Goal: Information Seeking & Learning: Learn about a topic

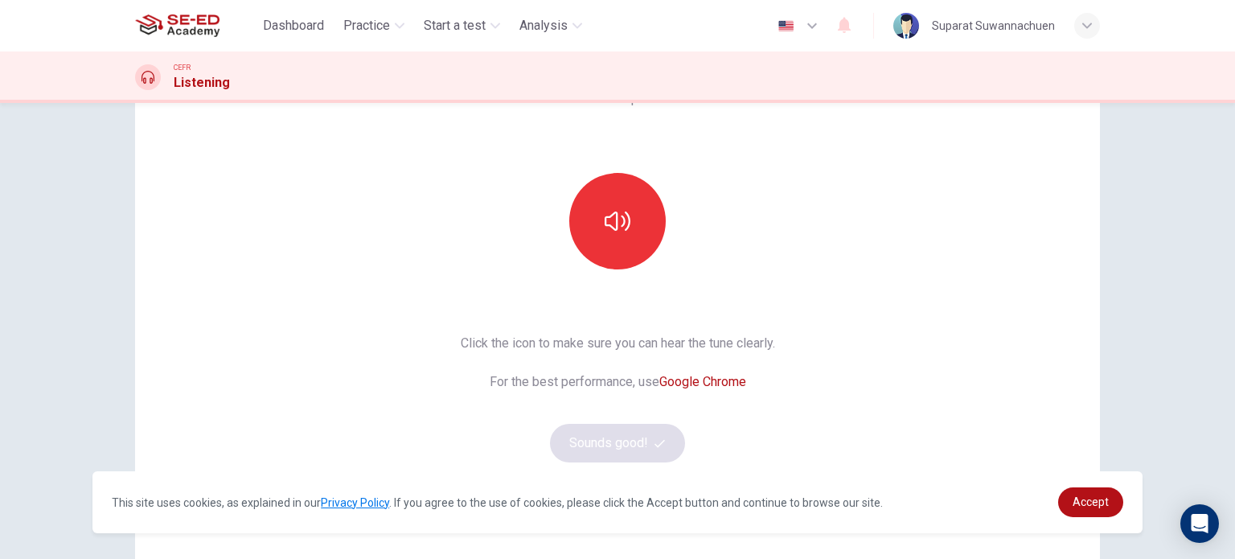
scroll to position [138, 0]
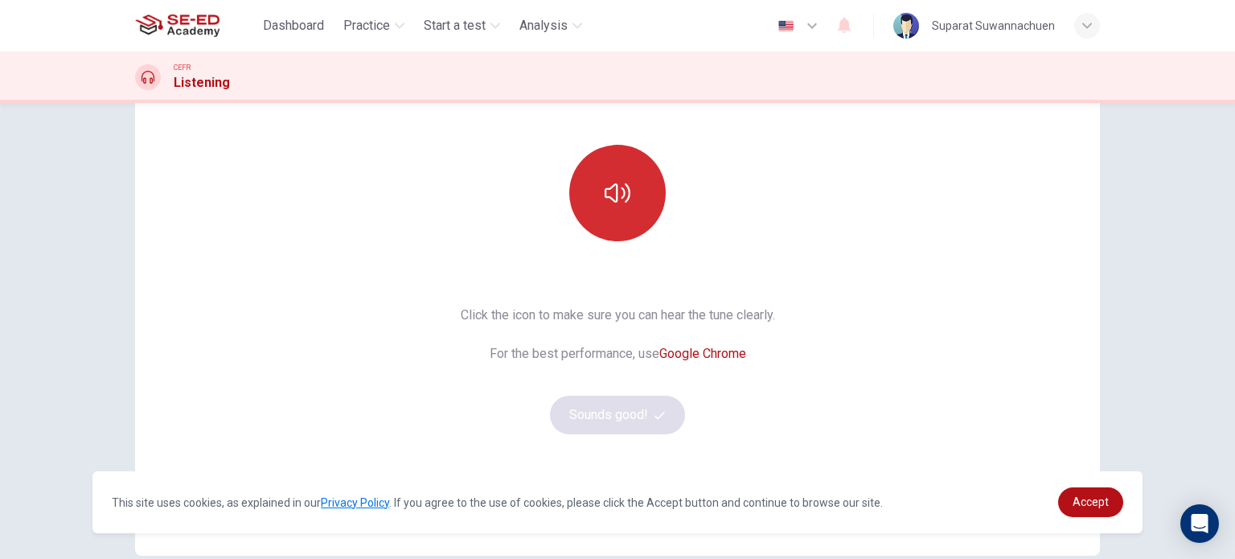
click at [614, 195] on icon "button" at bounding box center [618, 193] width 26 height 26
click at [615, 194] on icon "button" at bounding box center [618, 193] width 26 height 26
click at [630, 192] on button "button" at bounding box center [617, 193] width 96 height 96
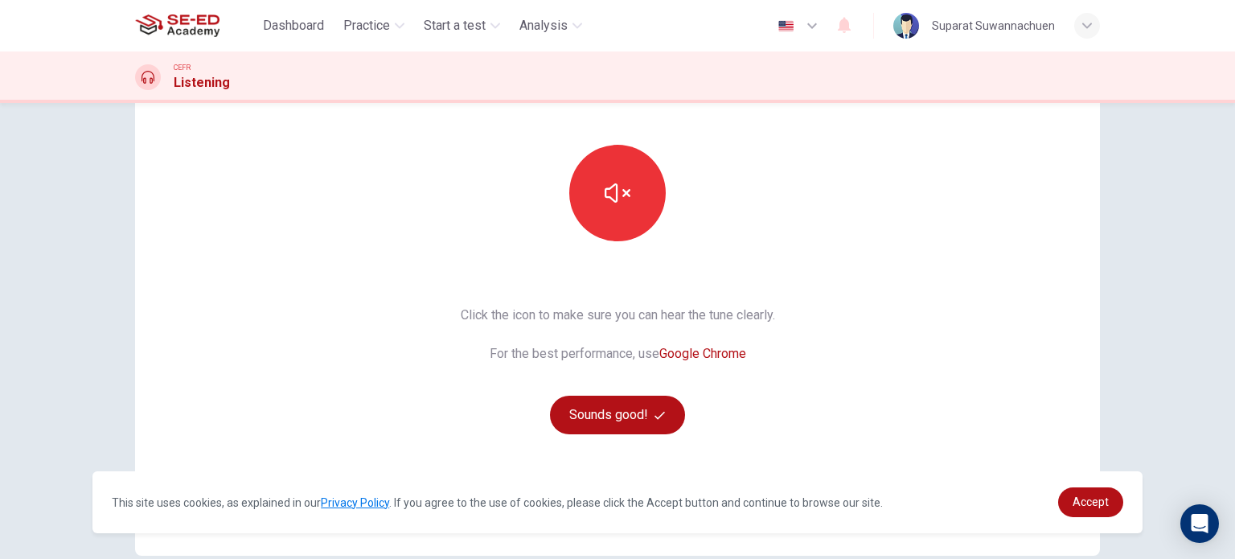
scroll to position [219, 0]
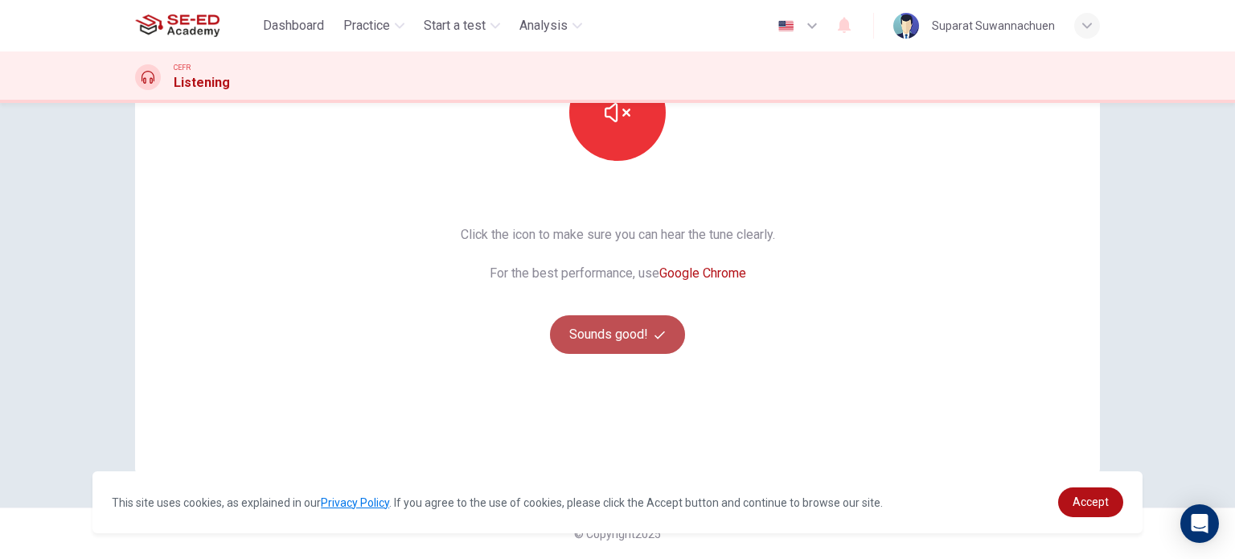
click at [631, 318] on button "Sounds good!" at bounding box center [617, 334] width 135 height 39
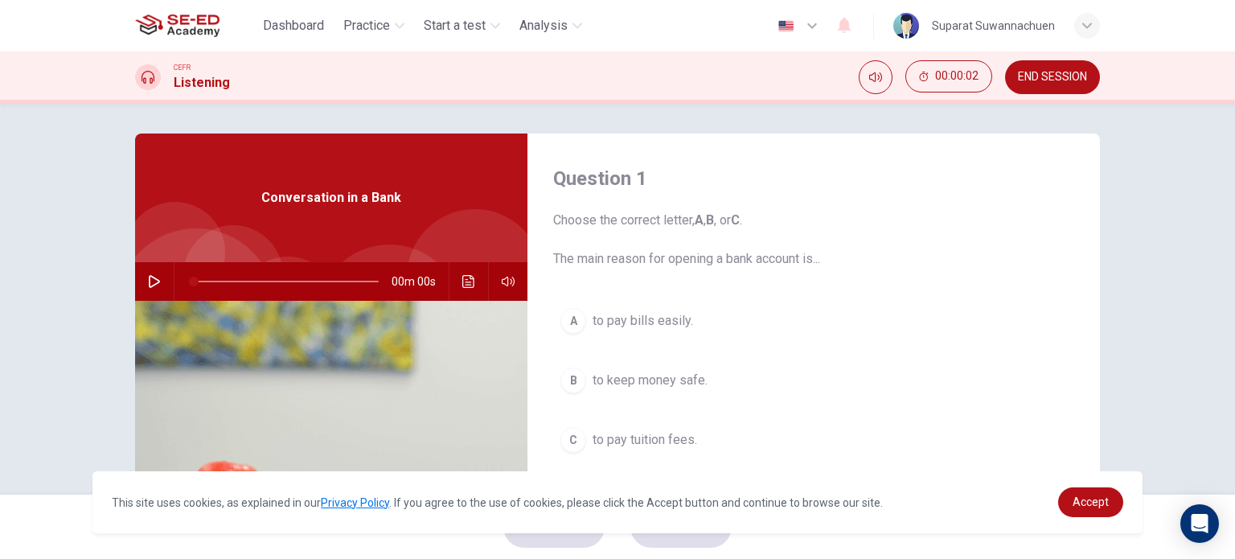
scroll to position [0, 0]
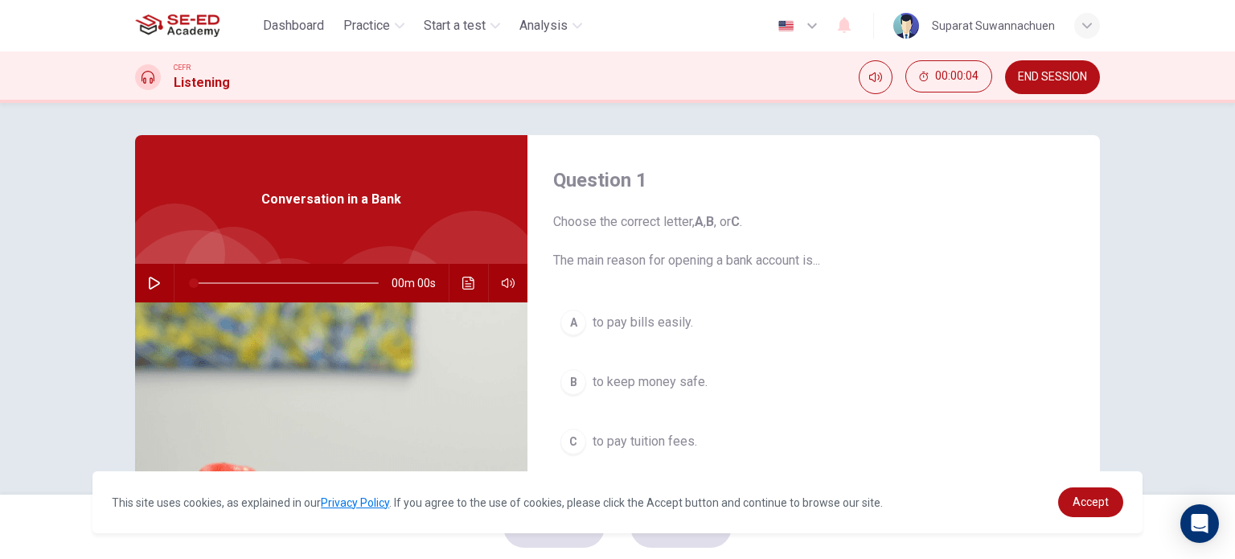
click at [156, 285] on icon "button" at bounding box center [154, 283] width 13 height 13
click at [149, 279] on icon "button" at bounding box center [154, 283] width 11 height 13
click at [880, 76] on icon "Mute" at bounding box center [875, 77] width 13 height 13
click at [880, 76] on icon "Unmute" at bounding box center [875, 77] width 13 height 10
click at [152, 284] on icon "button" at bounding box center [154, 283] width 13 height 13
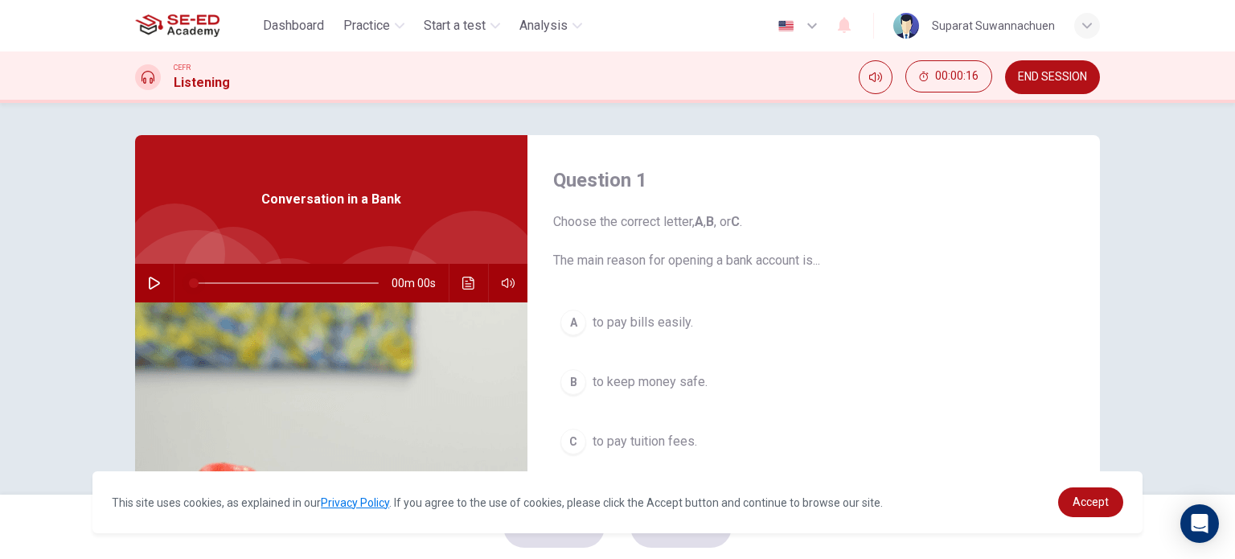
click at [196, 279] on span at bounding box center [194, 283] width 10 height 10
click at [150, 279] on icon "button" at bounding box center [154, 283] width 11 height 13
type input "3"
click at [154, 281] on icon "button" at bounding box center [154, 283] width 9 height 10
drag, startPoint x: 201, startPoint y: 279, endPoint x: 187, endPoint y: 281, distance: 14.7
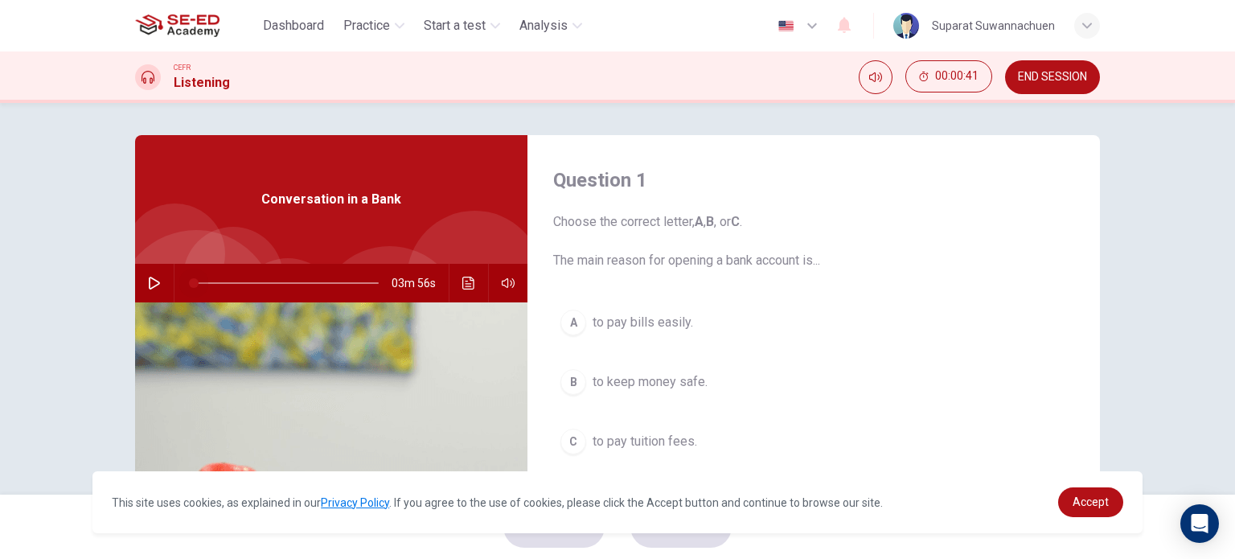
click at [189, 281] on span at bounding box center [194, 283] width 10 height 10
click at [154, 285] on icon "button" at bounding box center [154, 283] width 11 height 13
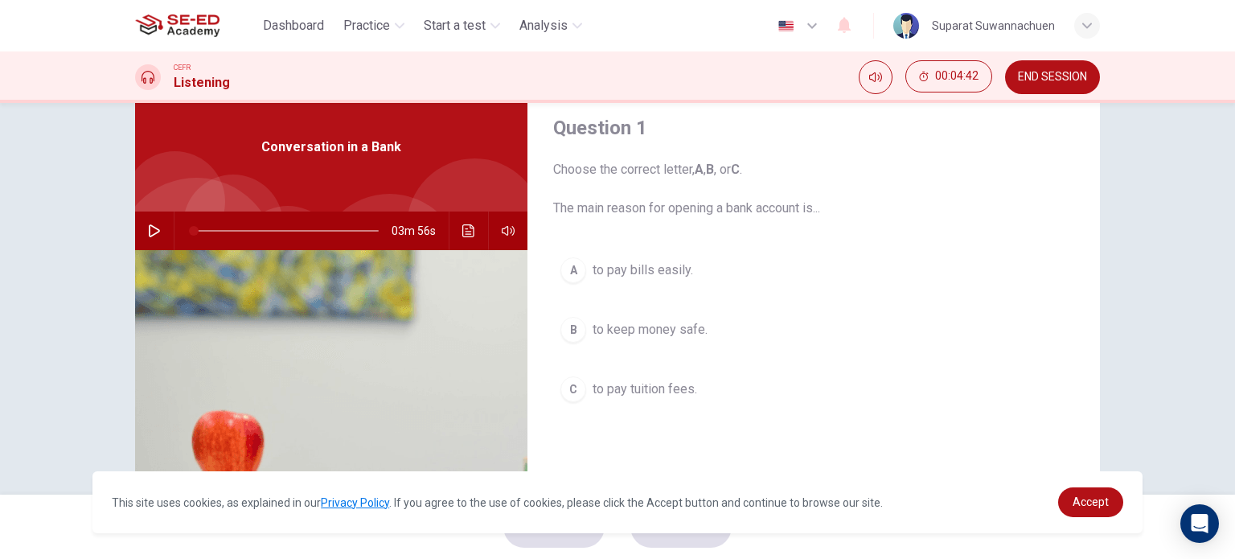
scroll to position [80, 0]
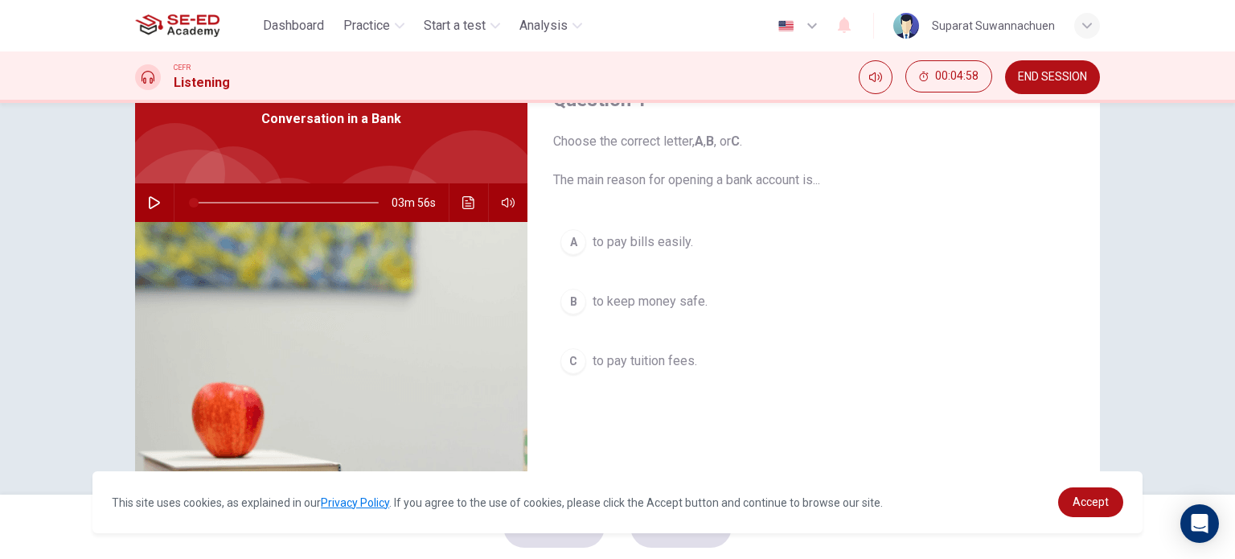
click at [576, 358] on div "C" at bounding box center [573, 361] width 26 height 26
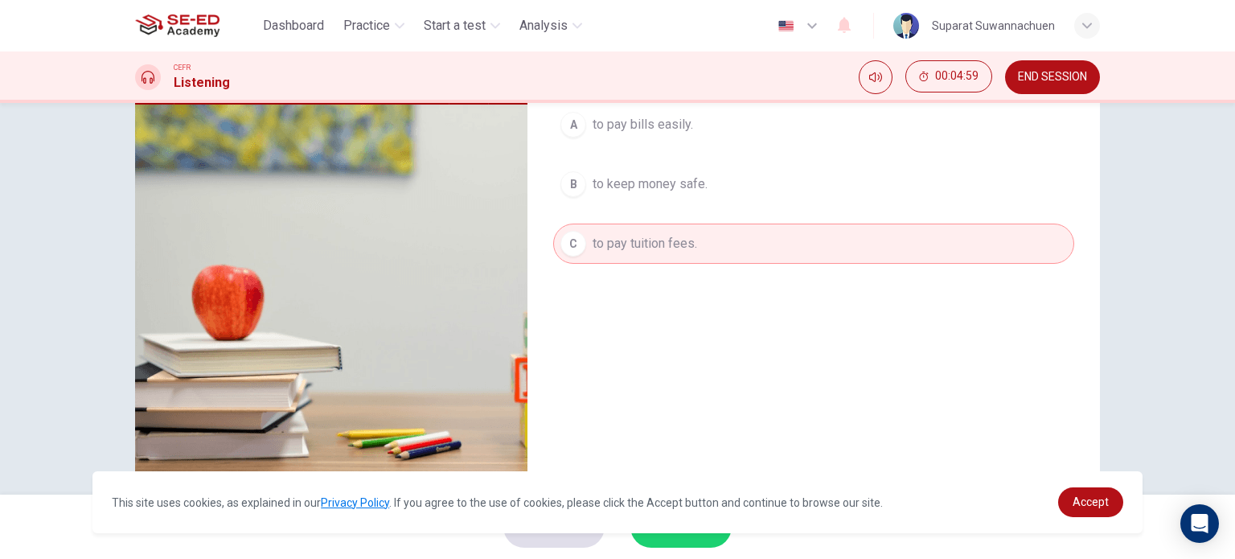
scroll to position [232, 0]
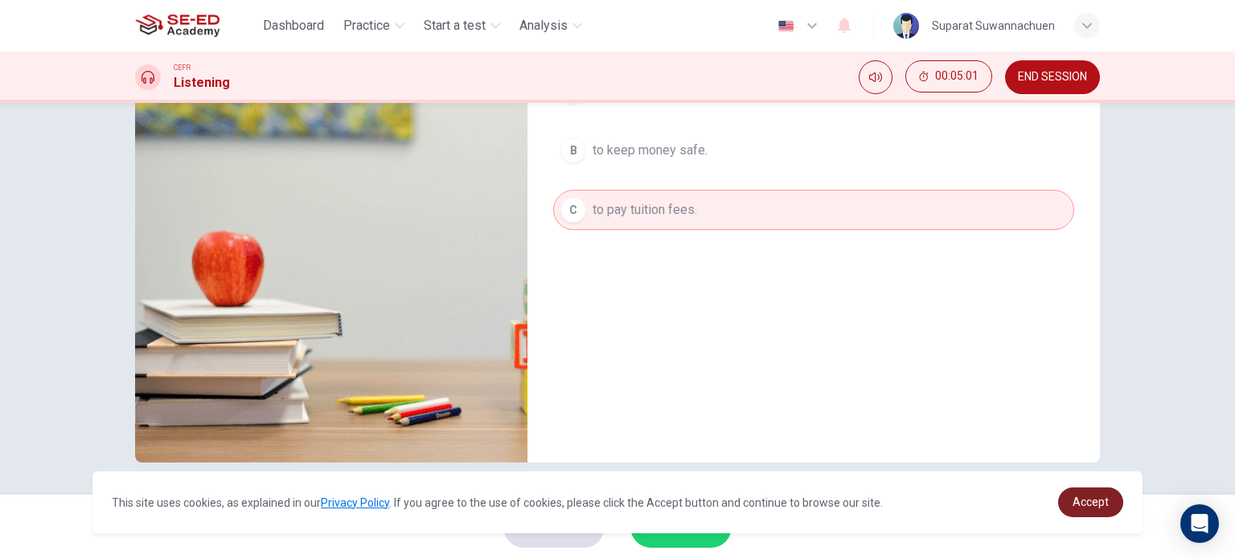
click at [1092, 502] on span "Accept" at bounding box center [1091, 501] width 36 height 13
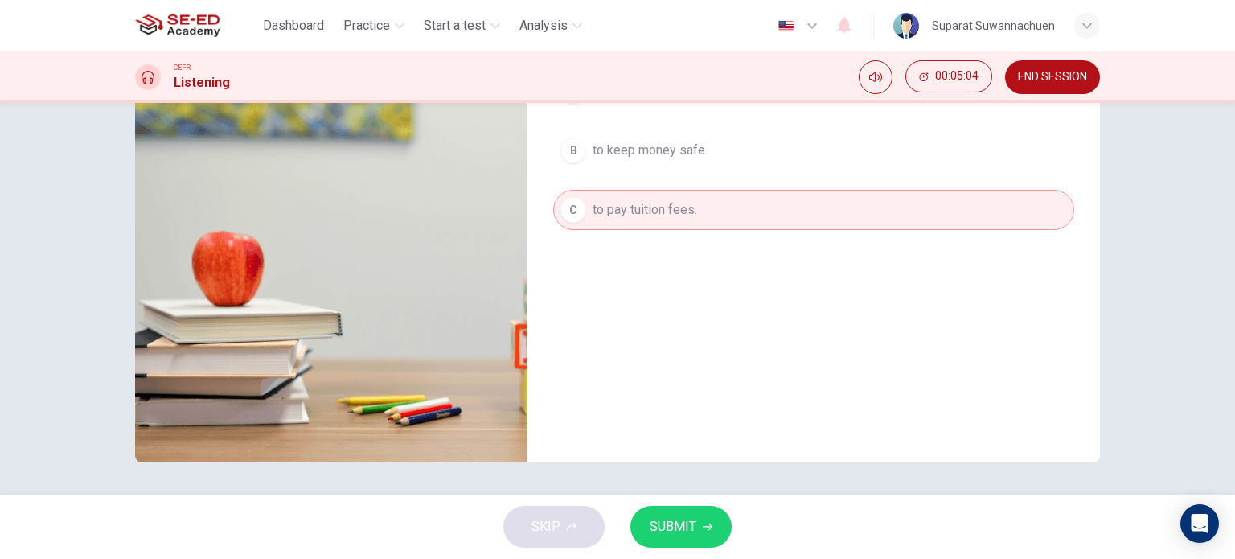
click at [683, 520] on span "SUBMIT" at bounding box center [673, 526] width 47 height 23
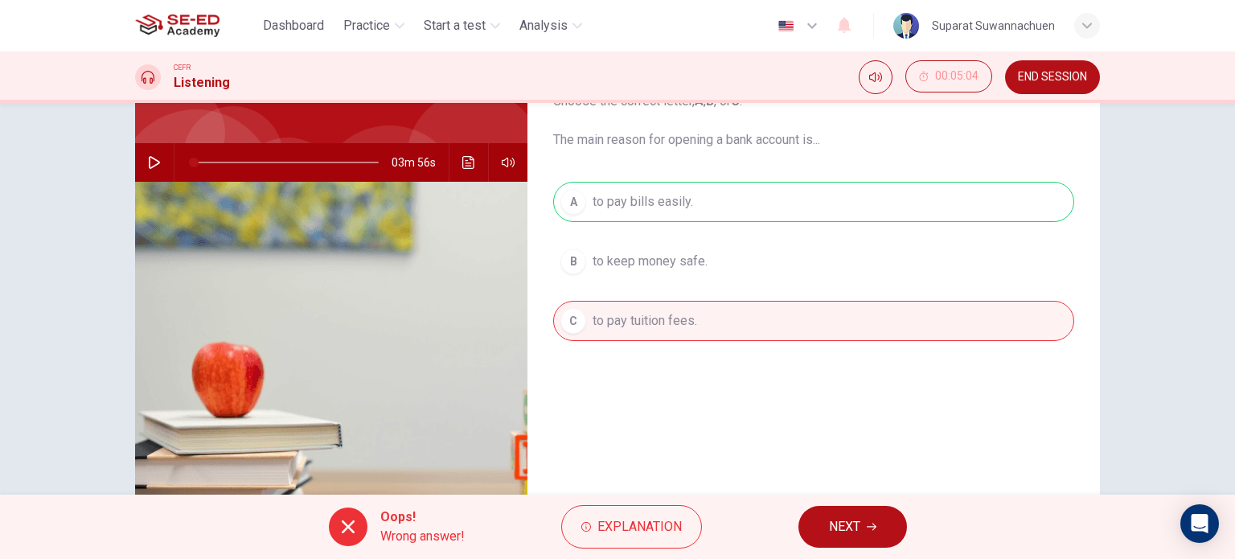
scroll to position [161, 0]
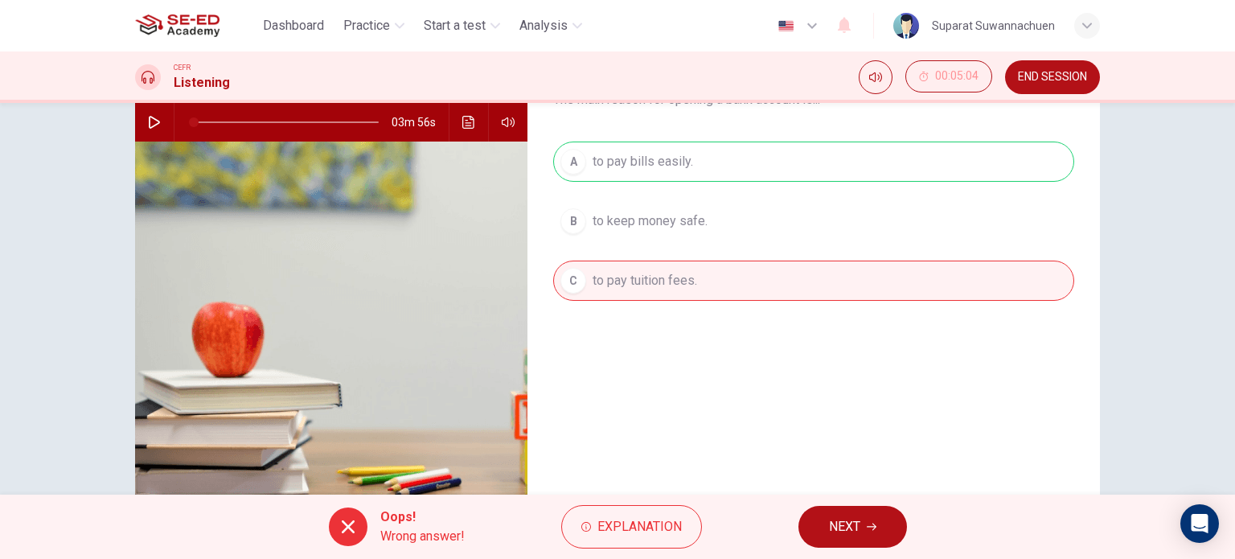
click at [856, 516] on span "NEXT" at bounding box center [844, 526] width 31 height 23
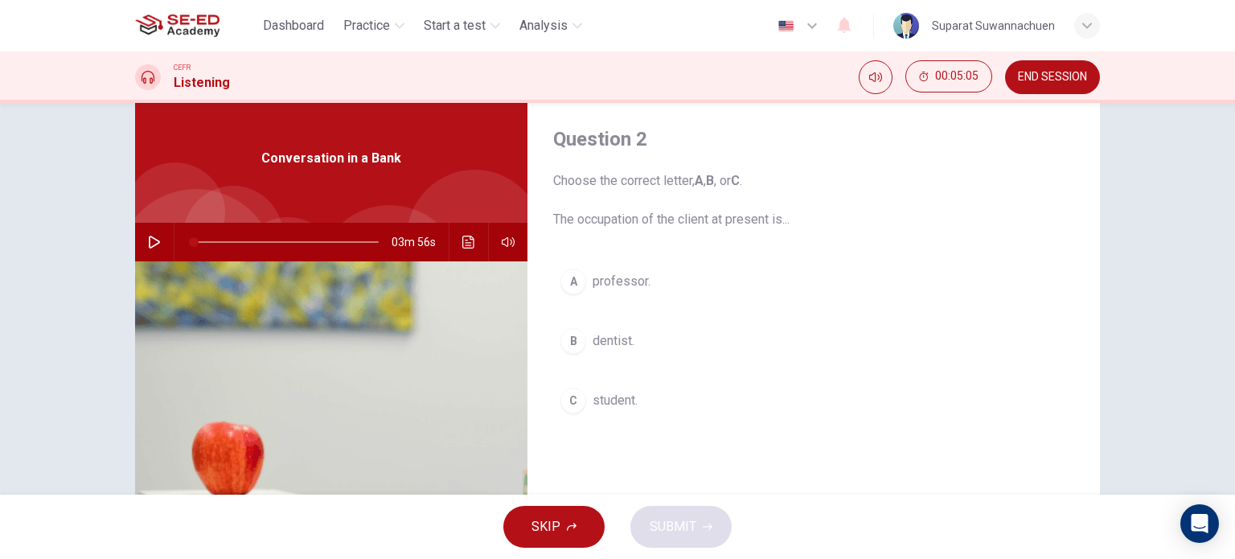
scroll to position [0, 0]
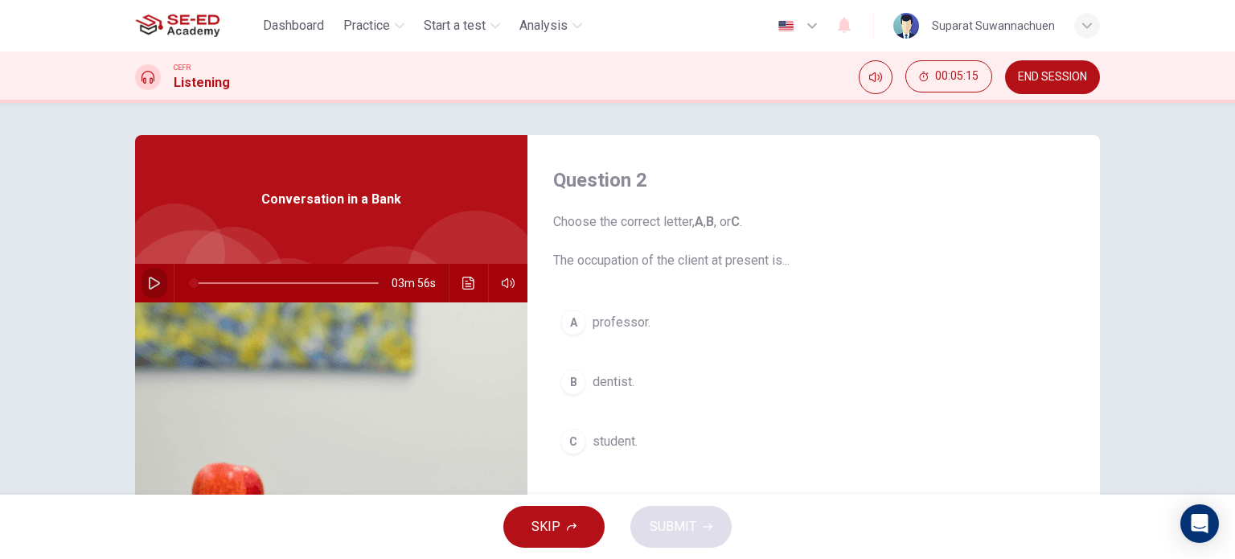
click at [149, 277] on icon "button" at bounding box center [154, 283] width 11 height 13
click at [611, 440] on span "student." at bounding box center [615, 441] width 45 height 19
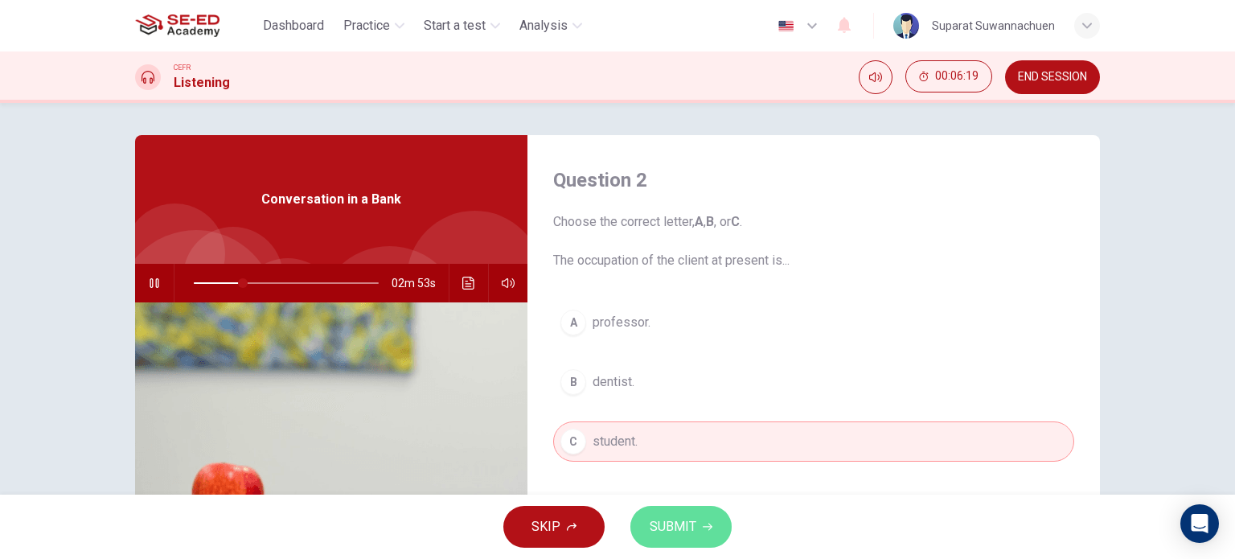
click at [666, 527] on span "SUBMIT" at bounding box center [673, 526] width 47 height 23
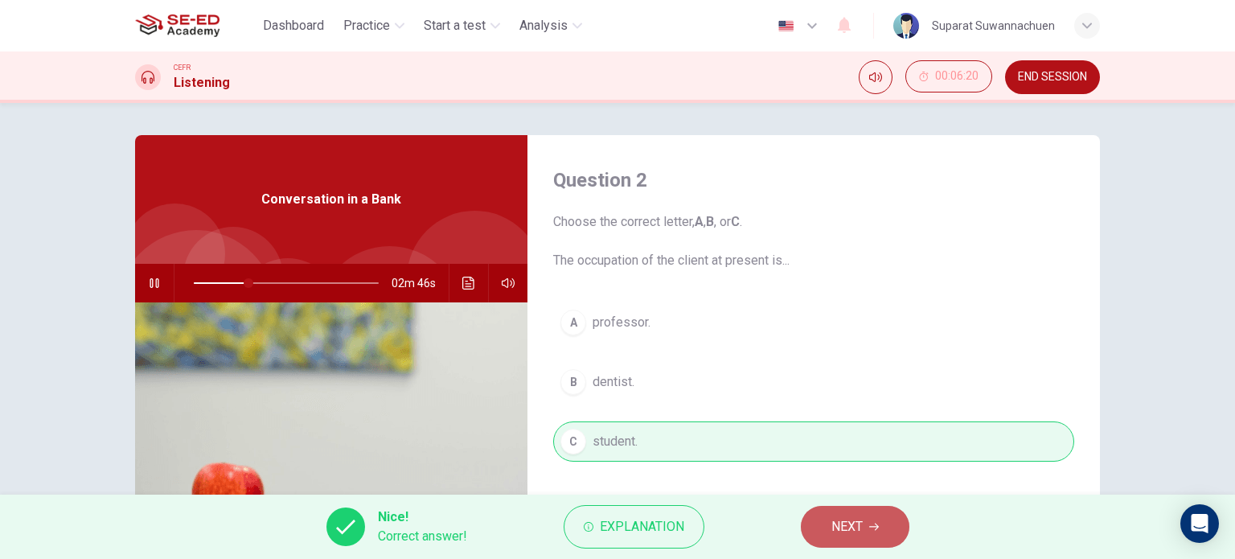
click at [861, 520] on span "NEXT" at bounding box center [846, 526] width 31 height 23
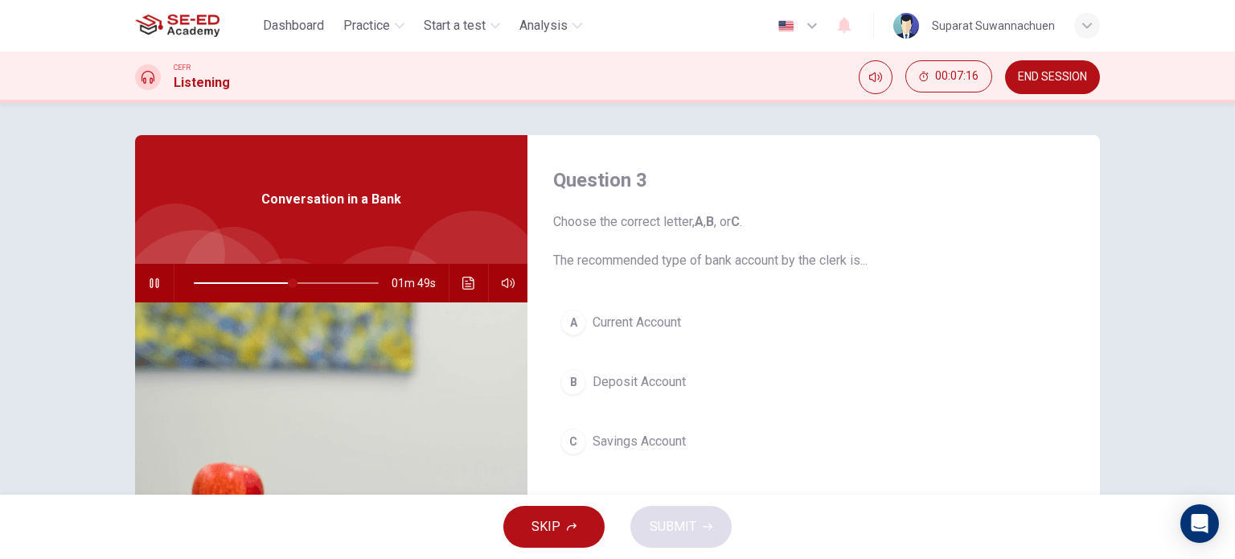
click at [611, 385] on span "Deposit Account" at bounding box center [639, 381] width 93 height 19
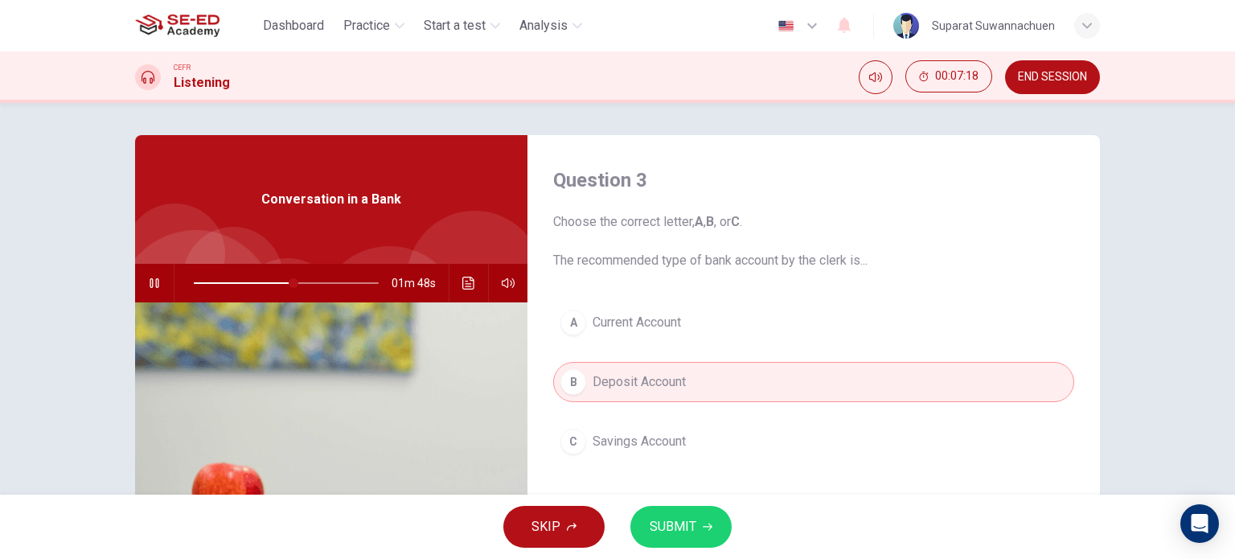
click at [666, 533] on span "SUBMIT" at bounding box center [673, 526] width 47 height 23
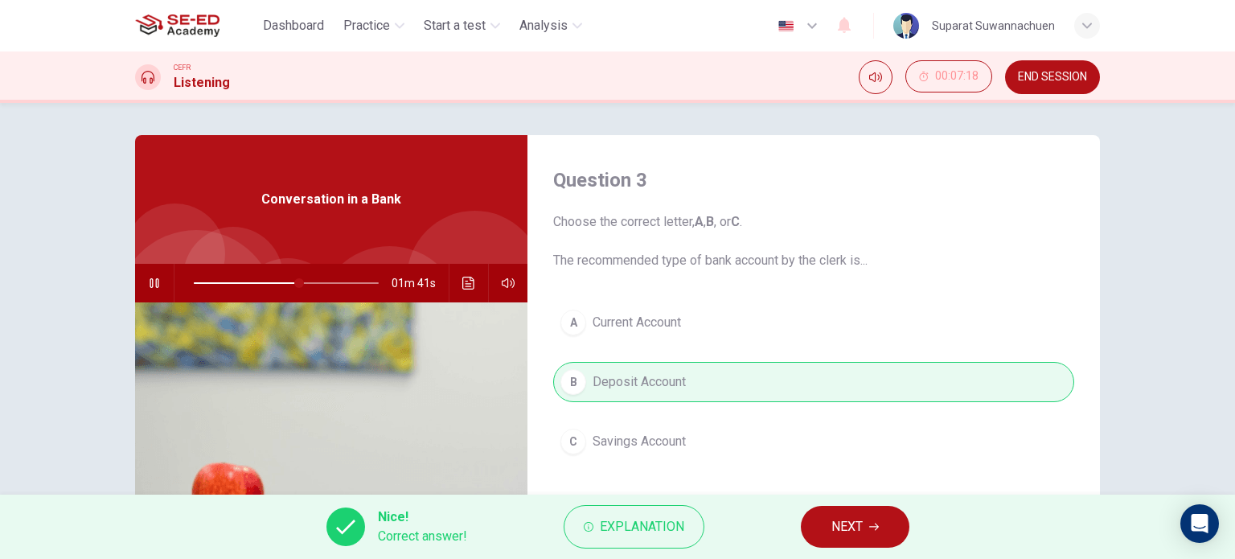
click at [850, 516] on span "NEXT" at bounding box center [846, 526] width 31 height 23
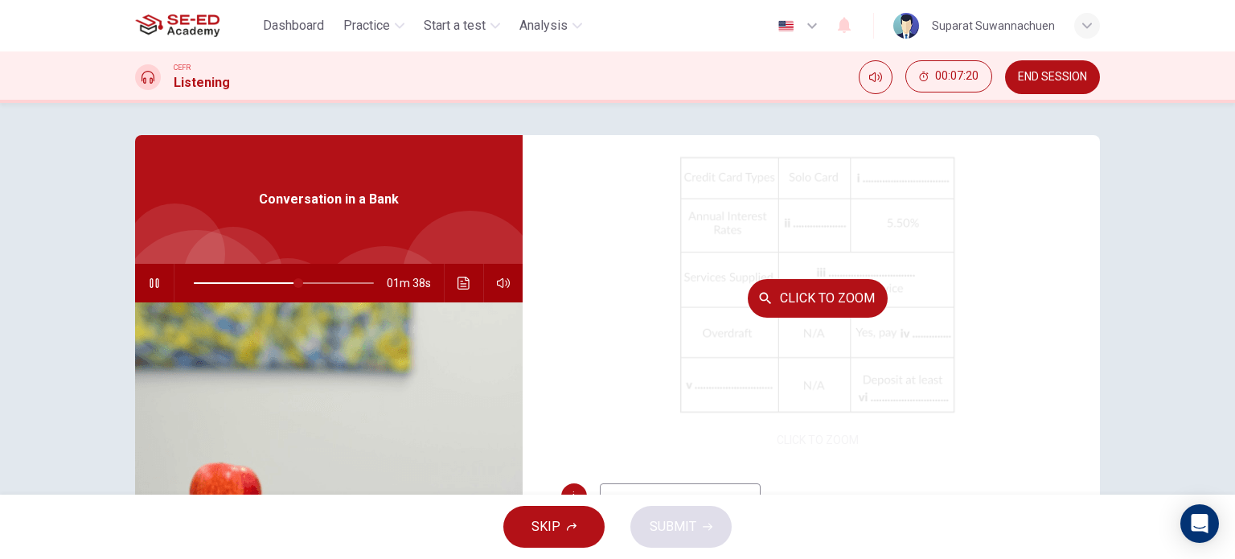
scroll to position [161, 0]
click at [809, 298] on button "Click to Zoom" at bounding box center [818, 295] width 140 height 39
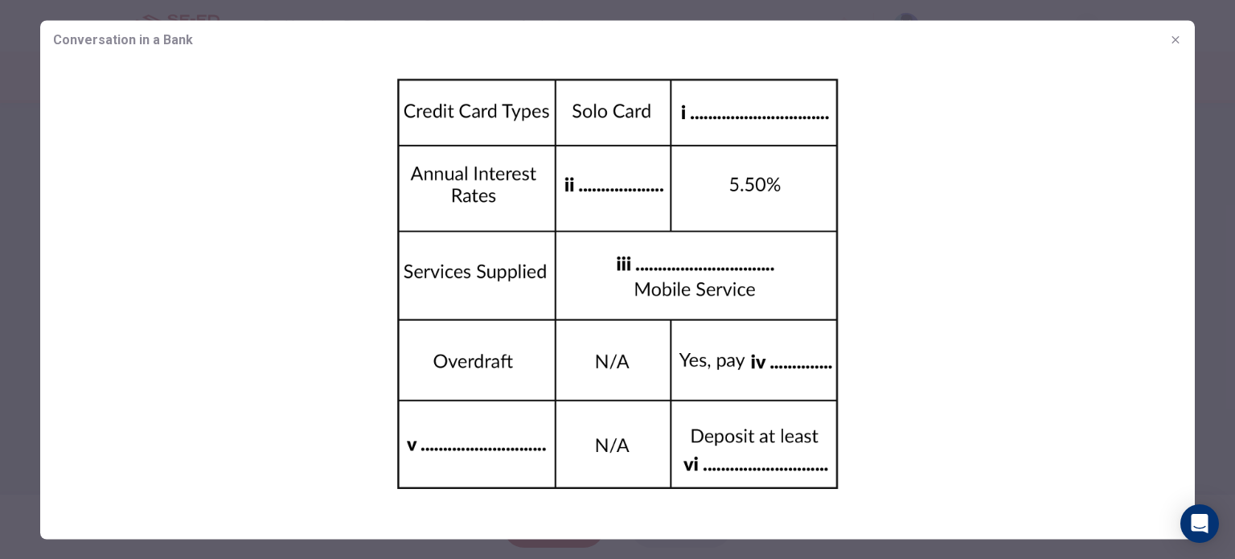
click at [1176, 35] on icon "button" at bounding box center [1175, 39] width 13 height 13
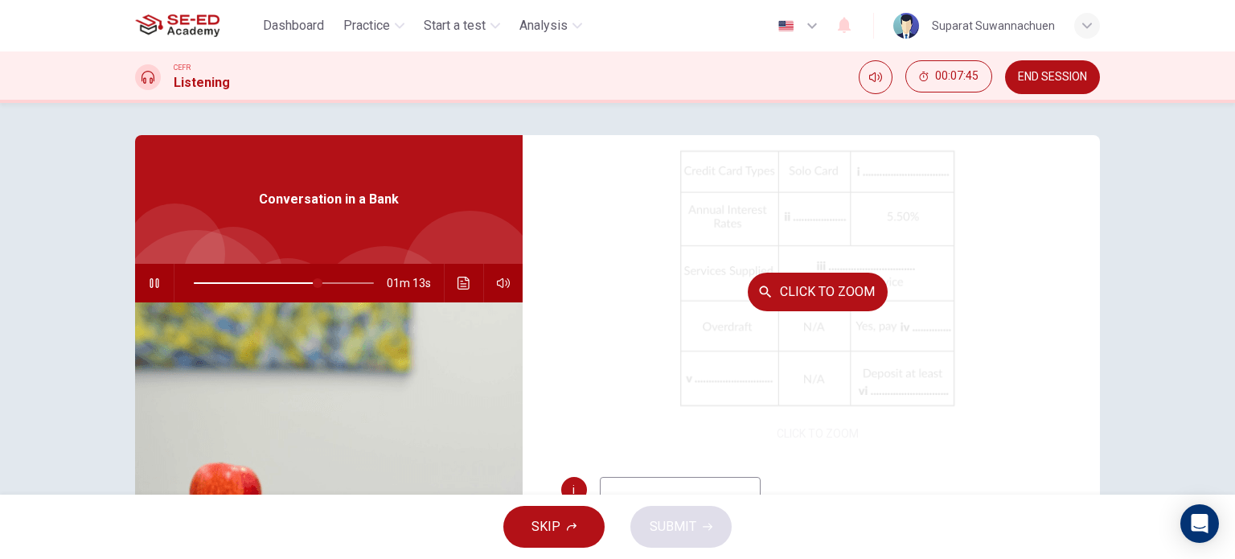
scroll to position [229, 0]
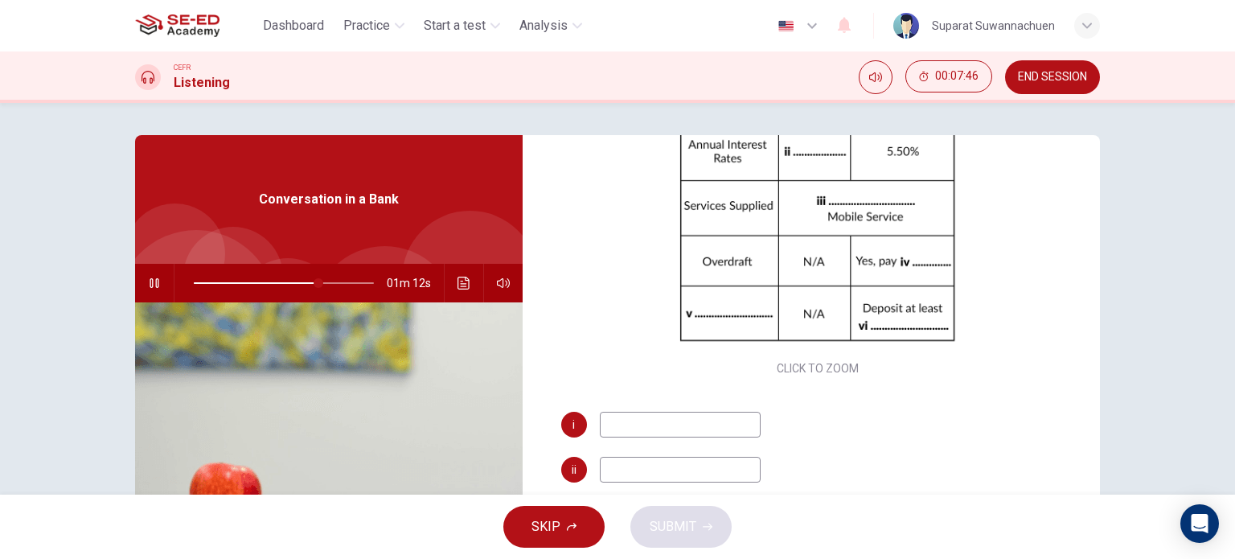
click at [619, 421] on input at bounding box center [680, 425] width 161 height 26
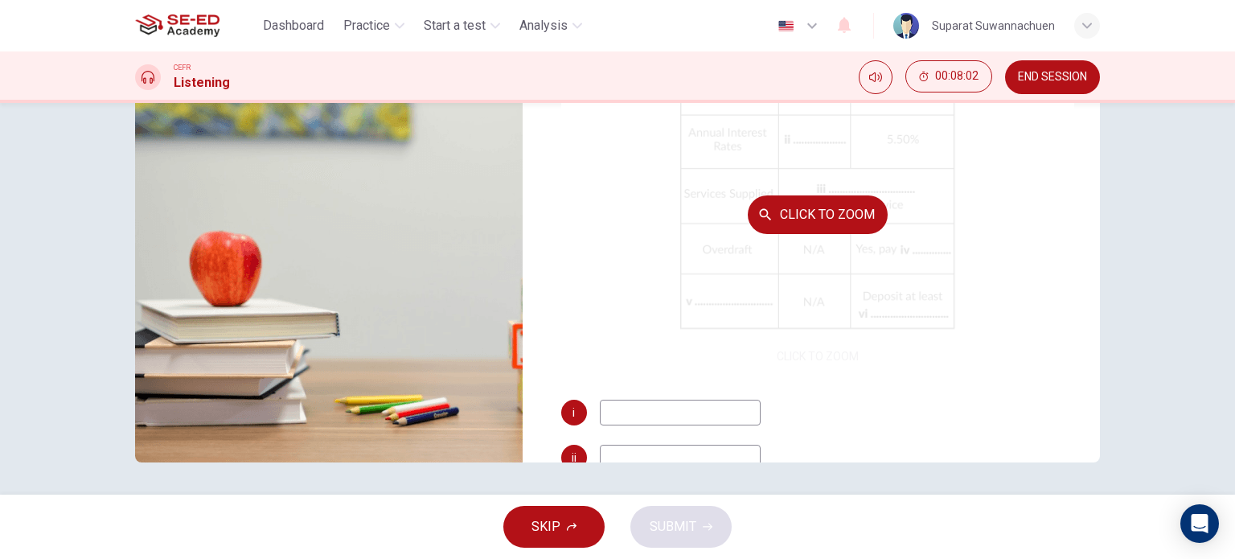
scroll to position [0, 0]
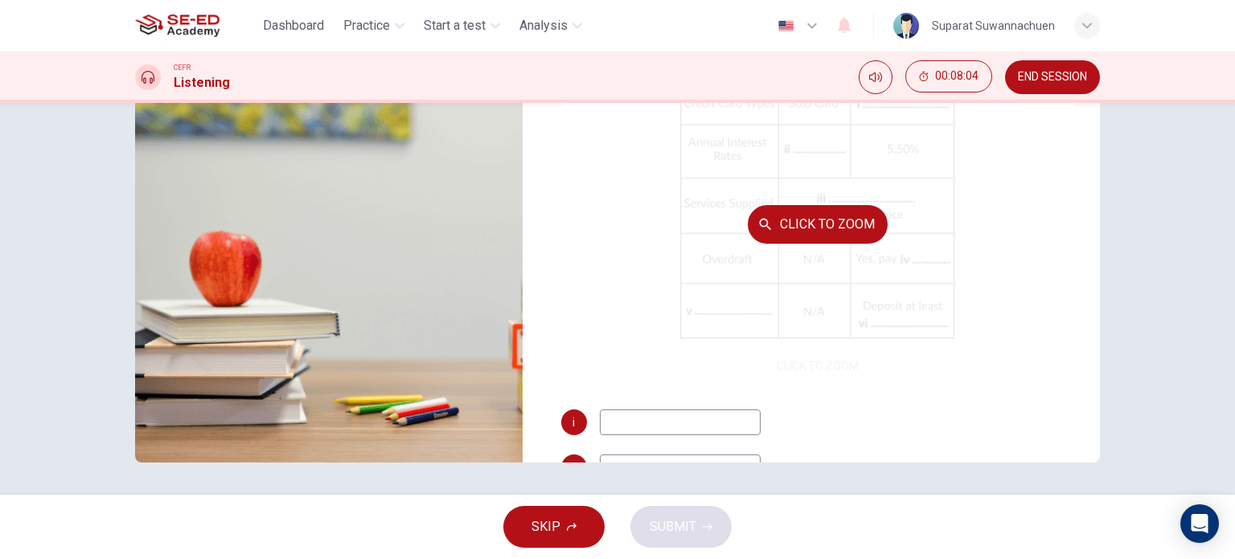
click at [862, 221] on button "Click to Zoom" at bounding box center [818, 224] width 140 height 39
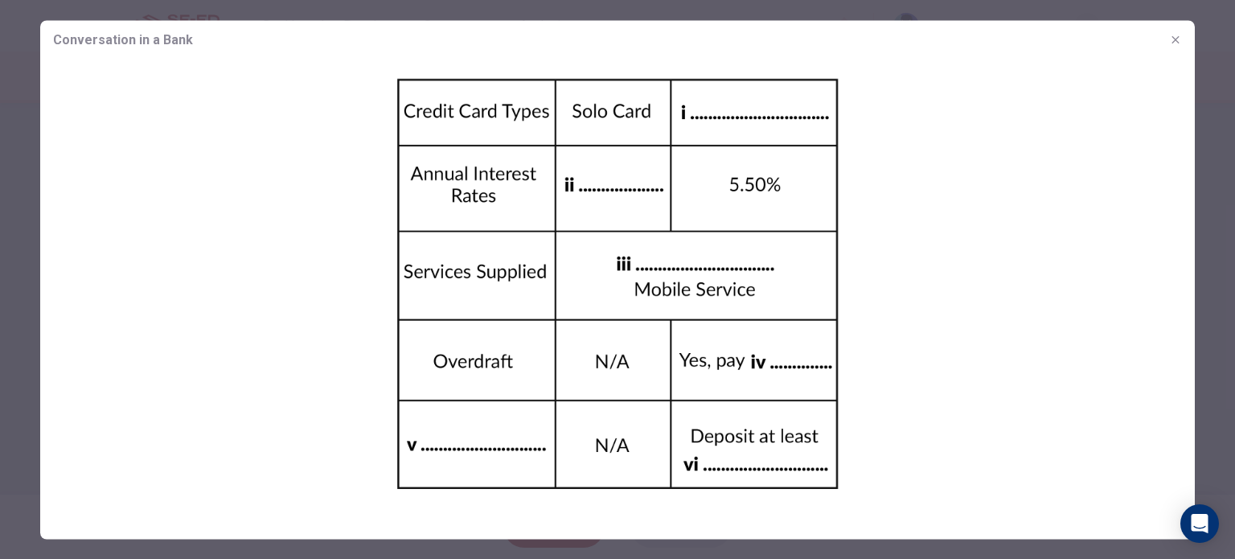
drag, startPoint x: 681, startPoint y: 273, endPoint x: 663, endPoint y: 299, distance: 31.2
click at [663, 299] on img at bounding box center [617, 284] width 1155 height 450
click at [420, 253] on img at bounding box center [617, 284] width 1155 height 450
drag, startPoint x: 420, startPoint y: 253, endPoint x: 424, endPoint y: 285, distance: 32.4
click at [420, 295] on img at bounding box center [617, 284] width 1155 height 450
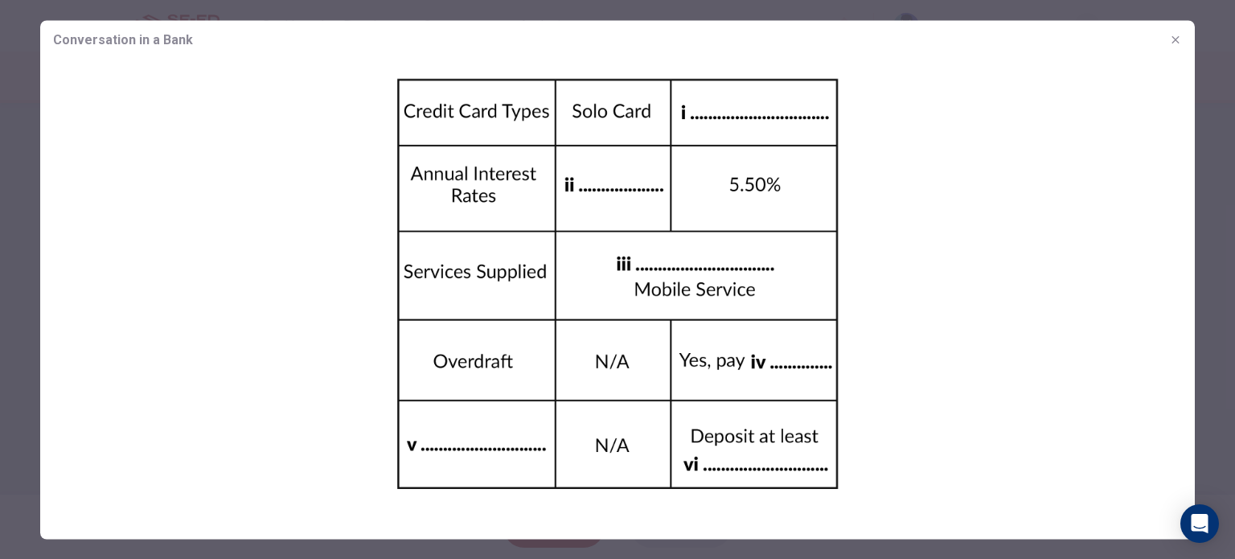
drag, startPoint x: 474, startPoint y: 167, endPoint x: 471, endPoint y: 221, distance: 54.0
click at [471, 221] on img at bounding box center [617, 284] width 1155 height 450
click at [933, 232] on img at bounding box center [617, 284] width 1155 height 450
click at [1169, 40] on icon "button" at bounding box center [1175, 39] width 13 height 13
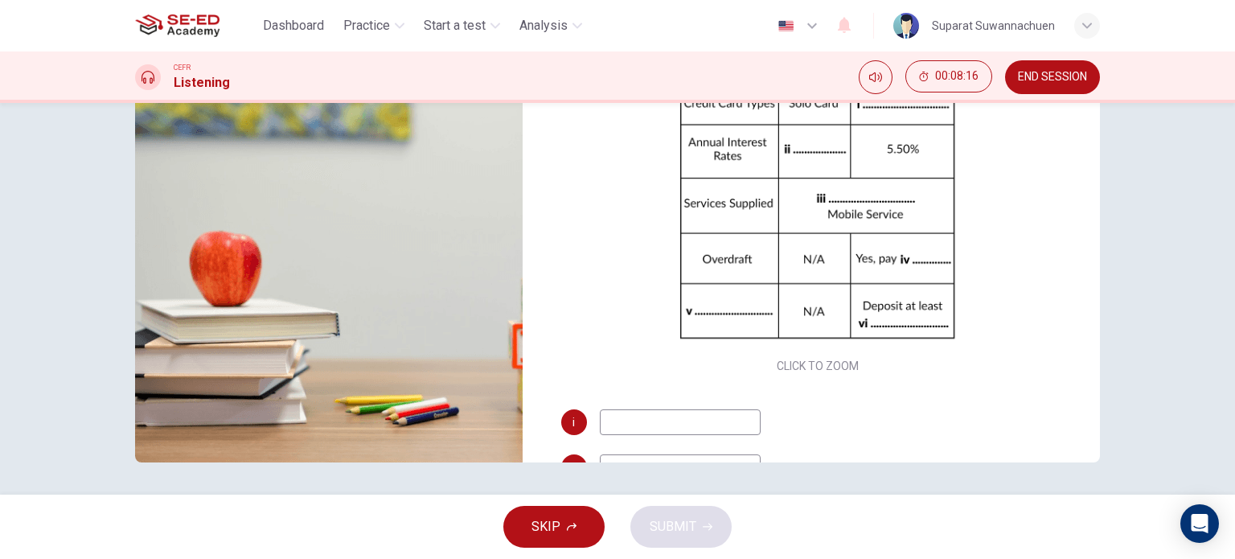
click at [557, 527] on span "SKIP" at bounding box center [546, 526] width 29 height 23
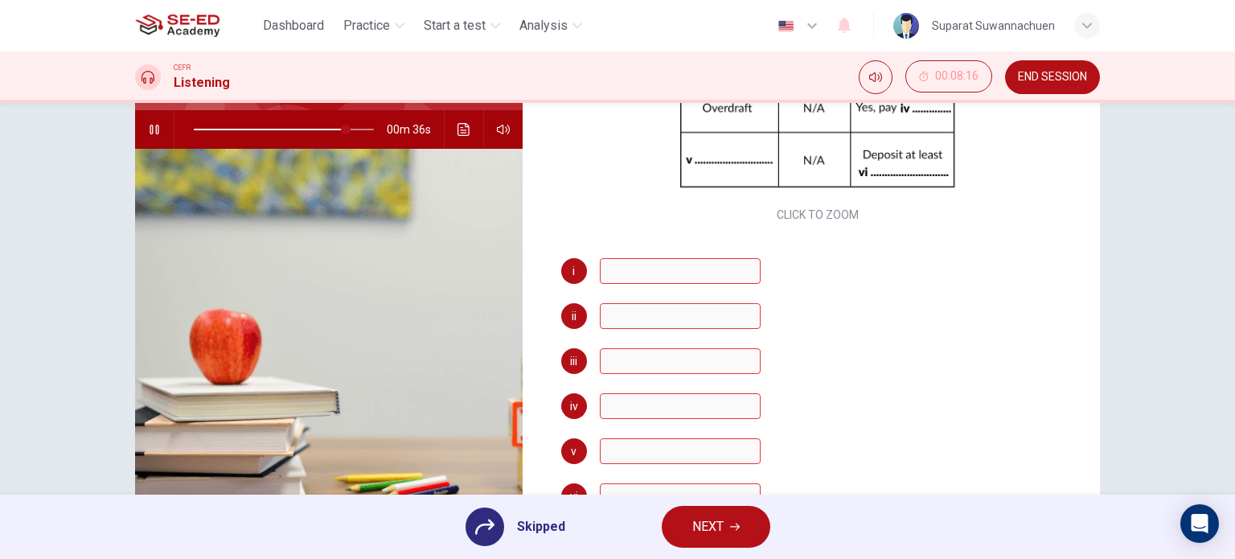
scroll to position [232, 0]
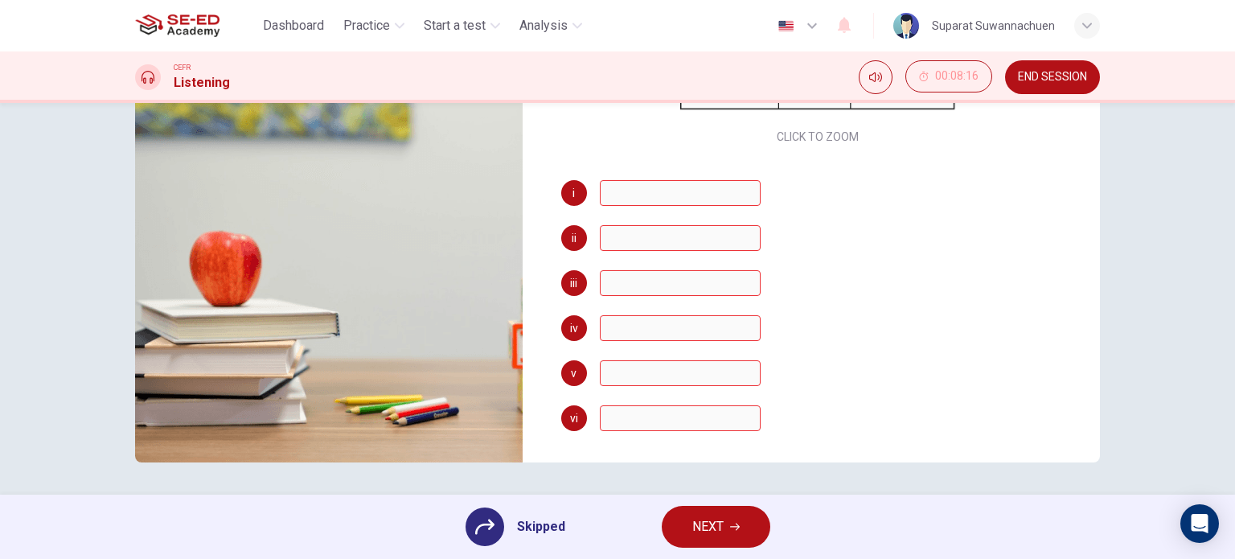
click at [705, 526] on span "NEXT" at bounding box center [707, 526] width 31 height 23
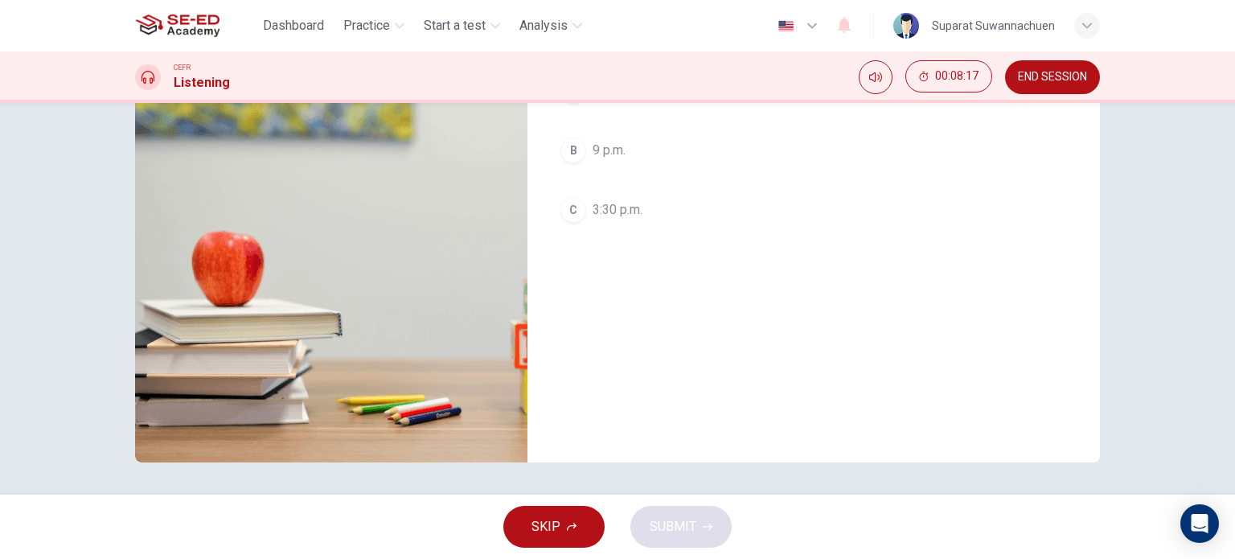
scroll to position [0, 0]
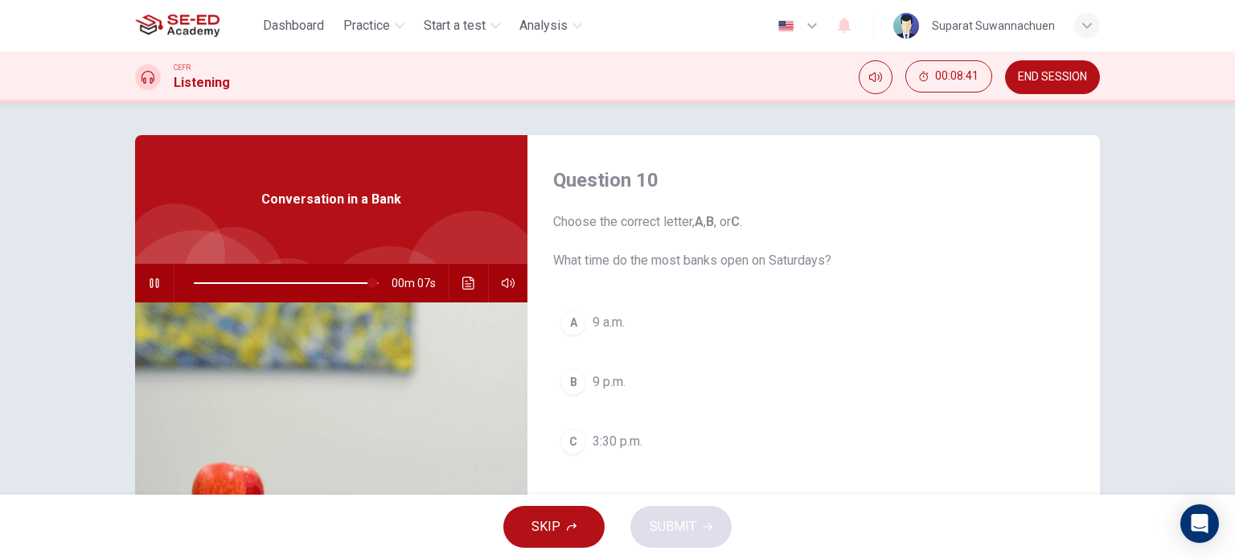
click at [632, 443] on span "3:30 p.m." at bounding box center [618, 441] width 50 height 19
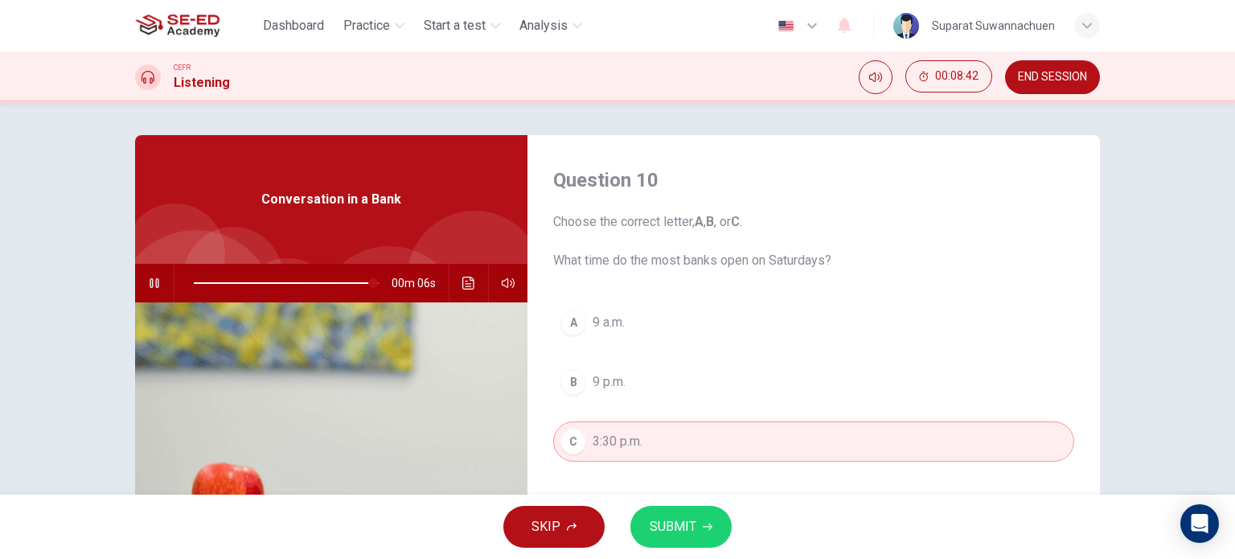
click at [688, 524] on span "SUBMIT" at bounding box center [673, 526] width 47 height 23
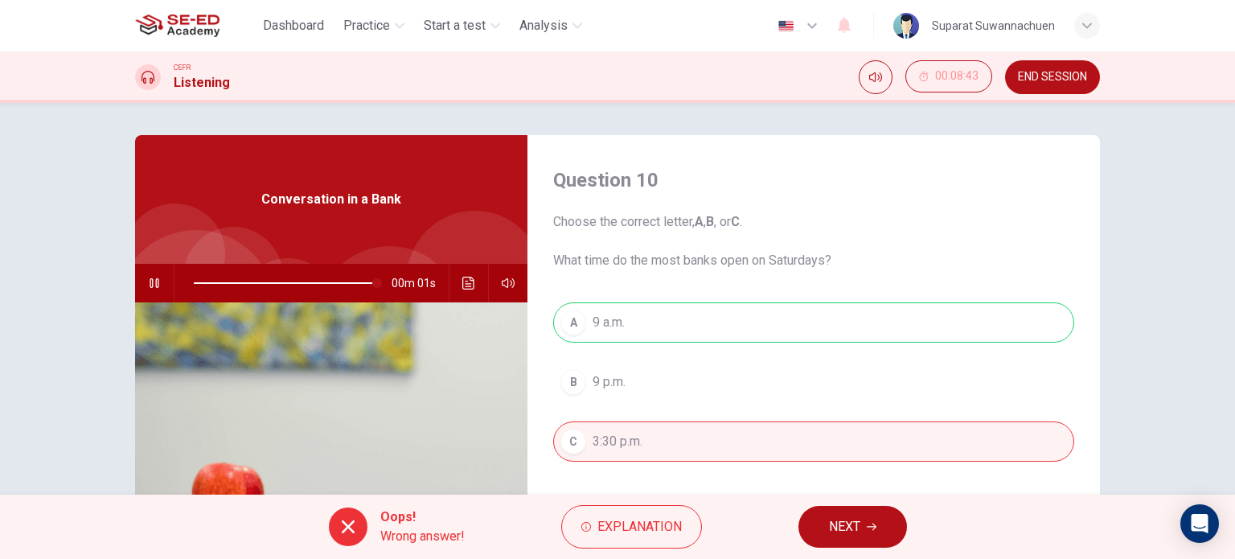
click at [614, 376] on div "A 9 a.m. B 9 p.m. C 3:30 p.m." at bounding box center [813, 397] width 521 height 191
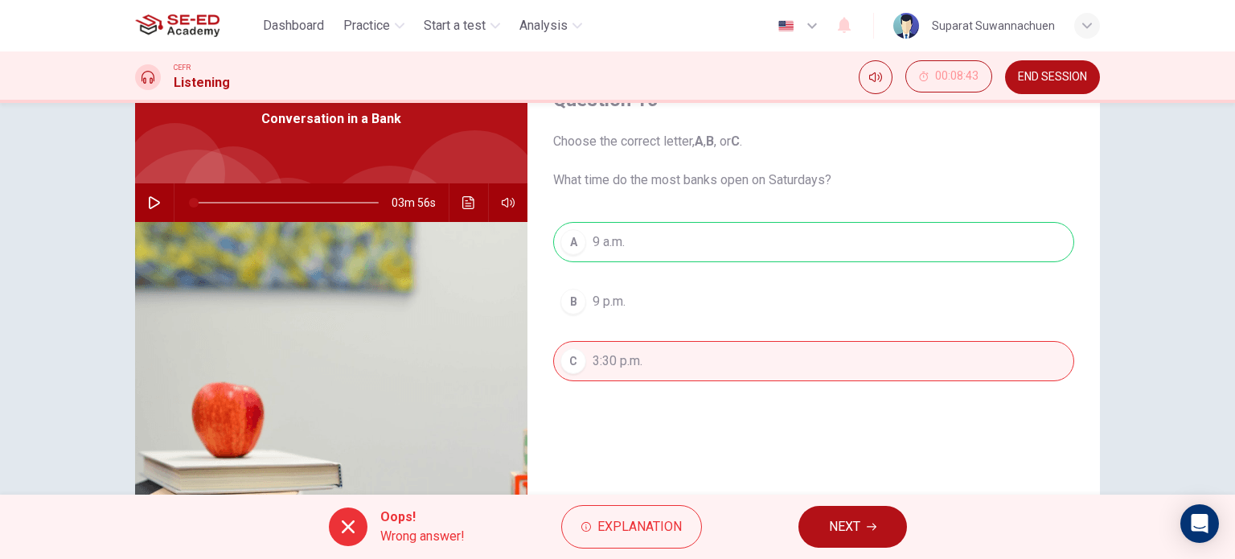
click at [370, 199] on span at bounding box center [286, 202] width 185 height 23
click at [368, 199] on span at bounding box center [373, 203] width 10 height 10
click at [142, 202] on button "button" at bounding box center [155, 202] width 26 height 39
click at [366, 203] on span at bounding box center [371, 203] width 10 height 10
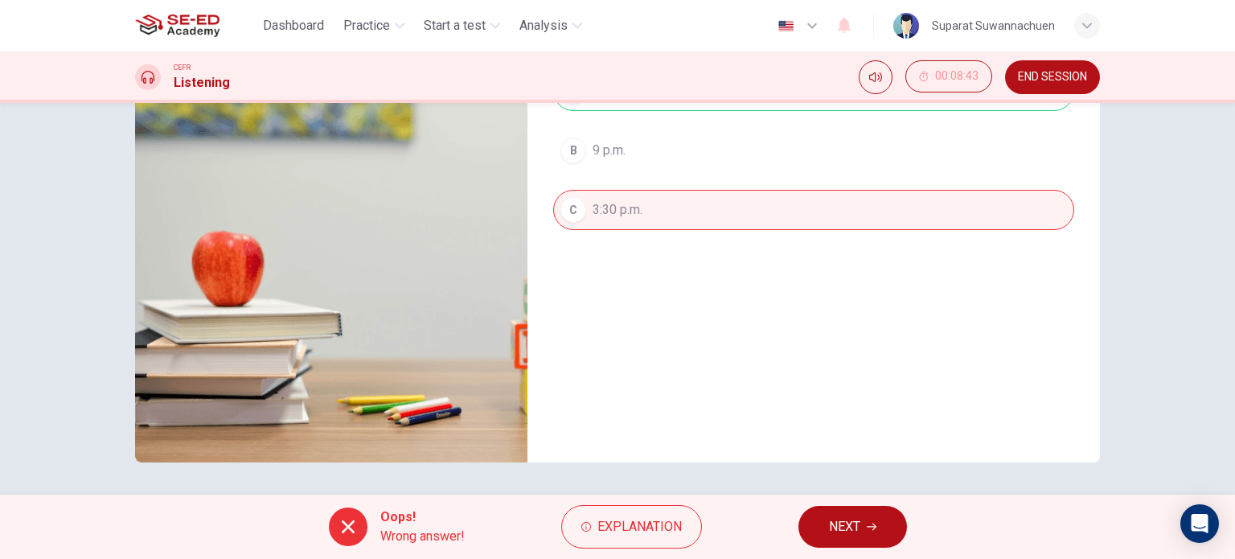
scroll to position [0, 0]
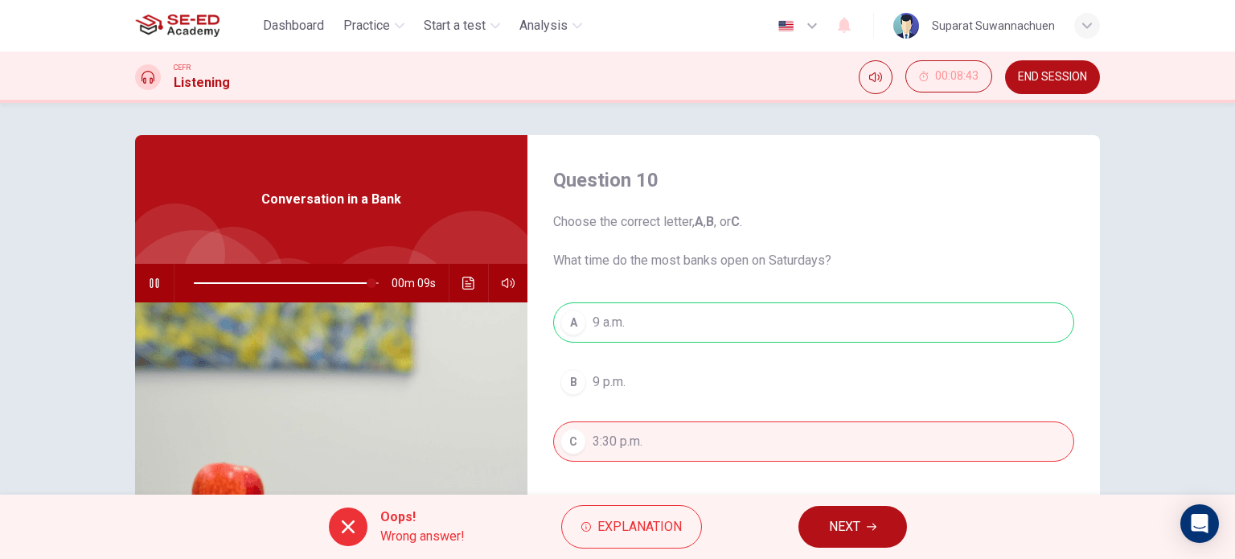
type input "97"
click at [838, 517] on span "NEXT" at bounding box center [844, 526] width 31 height 23
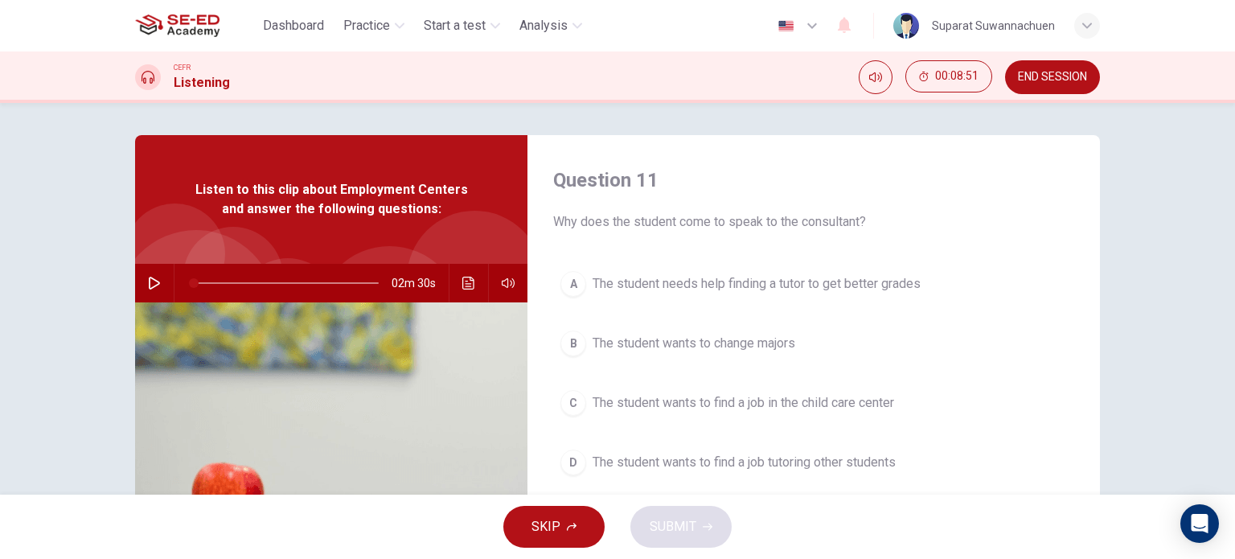
click at [150, 281] on icon "button" at bounding box center [154, 283] width 13 height 13
click at [154, 281] on icon "button" at bounding box center [154, 283] width 9 height 10
drag, startPoint x: 220, startPoint y: 281, endPoint x: 203, endPoint y: 285, distance: 18.1
click at [203, 285] on span at bounding box center [207, 283] width 10 height 10
click at [142, 279] on button "button" at bounding box center [155, 283] width 26 height 39
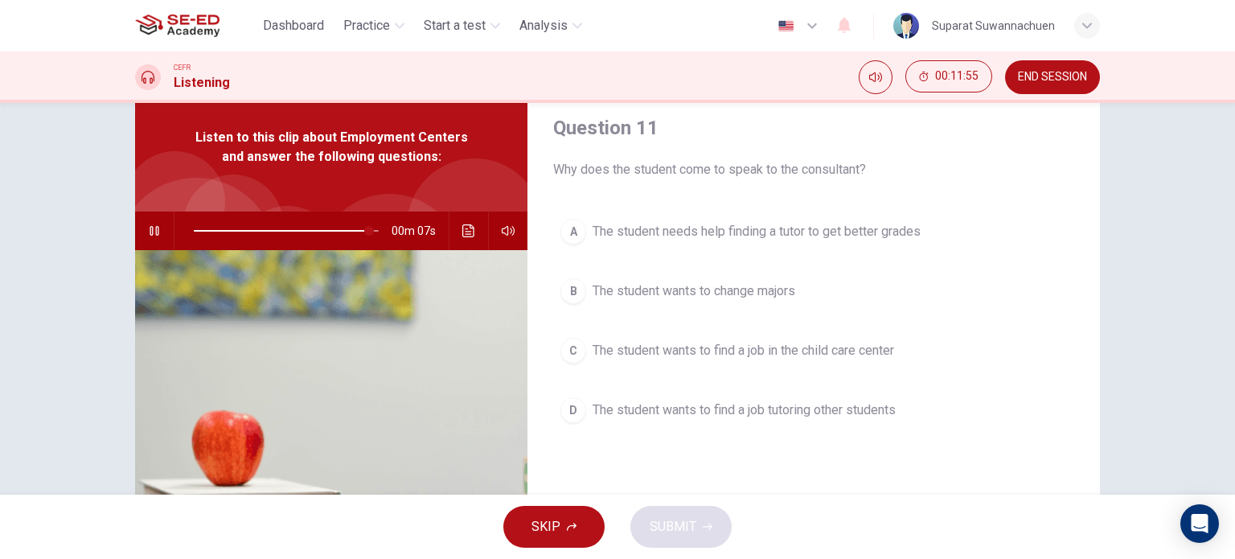
scroll to position [80, 0]
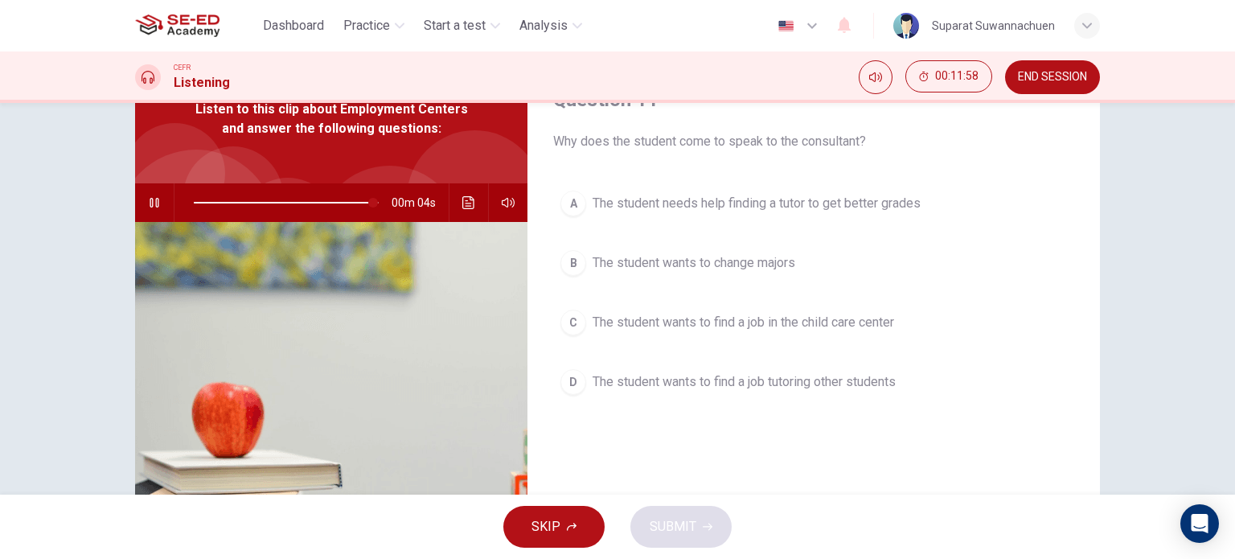
click at [665, 382] on span "The student wants to find a job tutoring other students" at bounding box center [744, 381] width 303 height 19
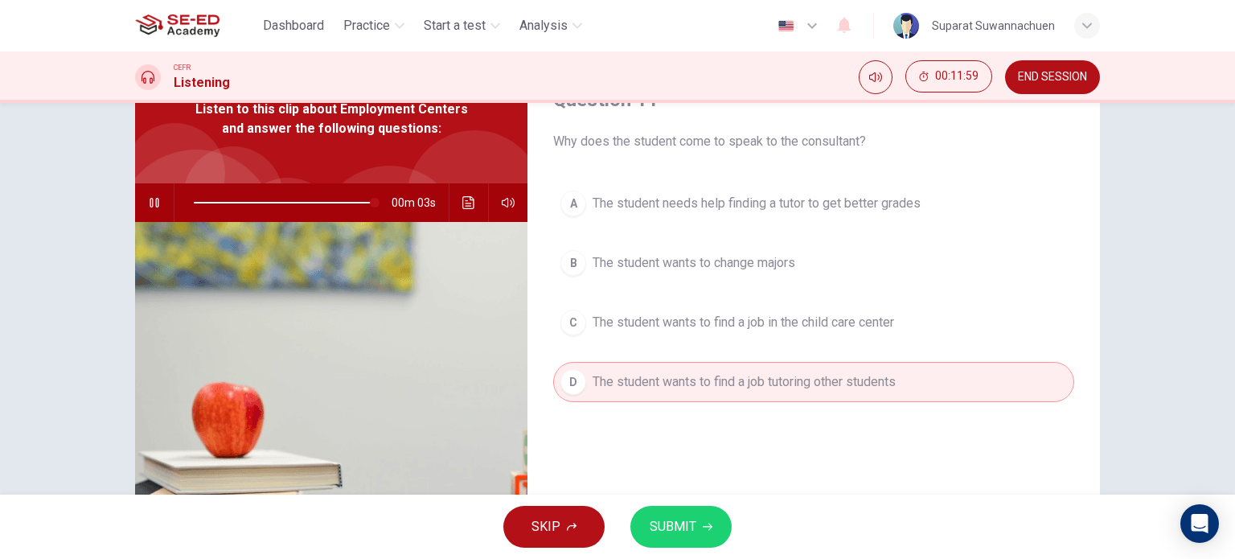
click at [698, 527] on button "SUBMIT" at bounding box center [680, 527] width 101 height 42
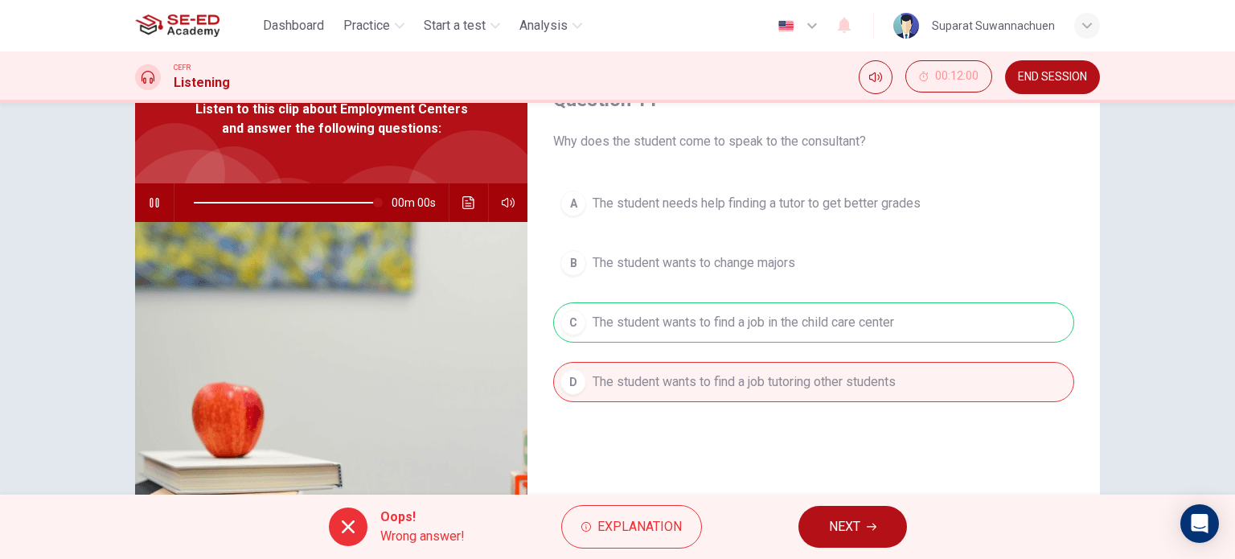
type input "0"
click at [856, 520] on span "NEXT" at bounding box center [844, 526] width 31 height 23
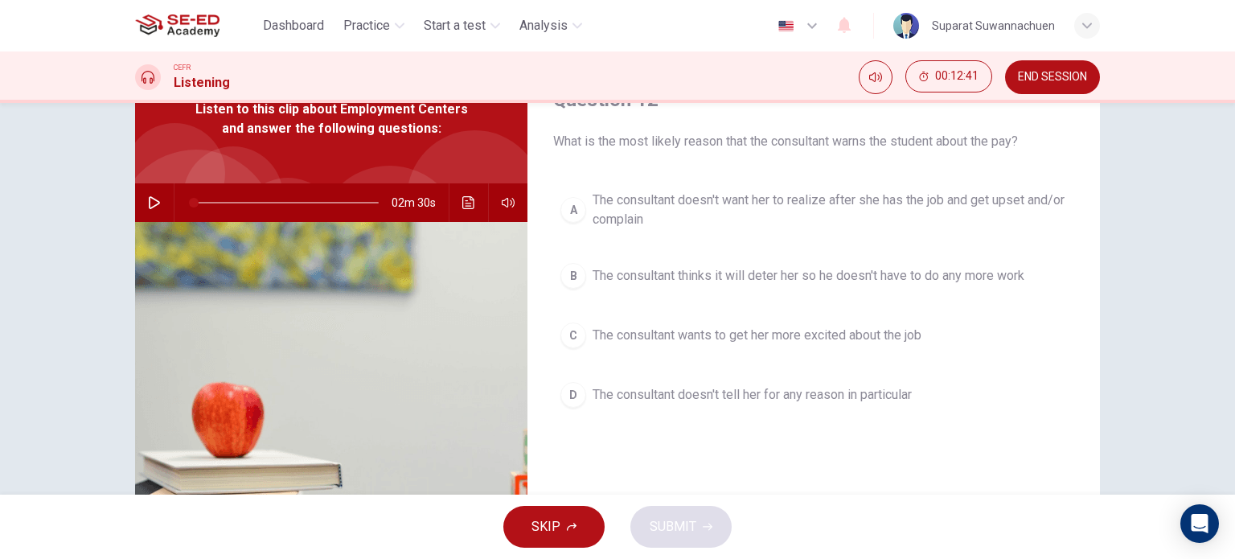
click at [579, 334] on div "C" at bounding box center [573, 335] width 26 height 26
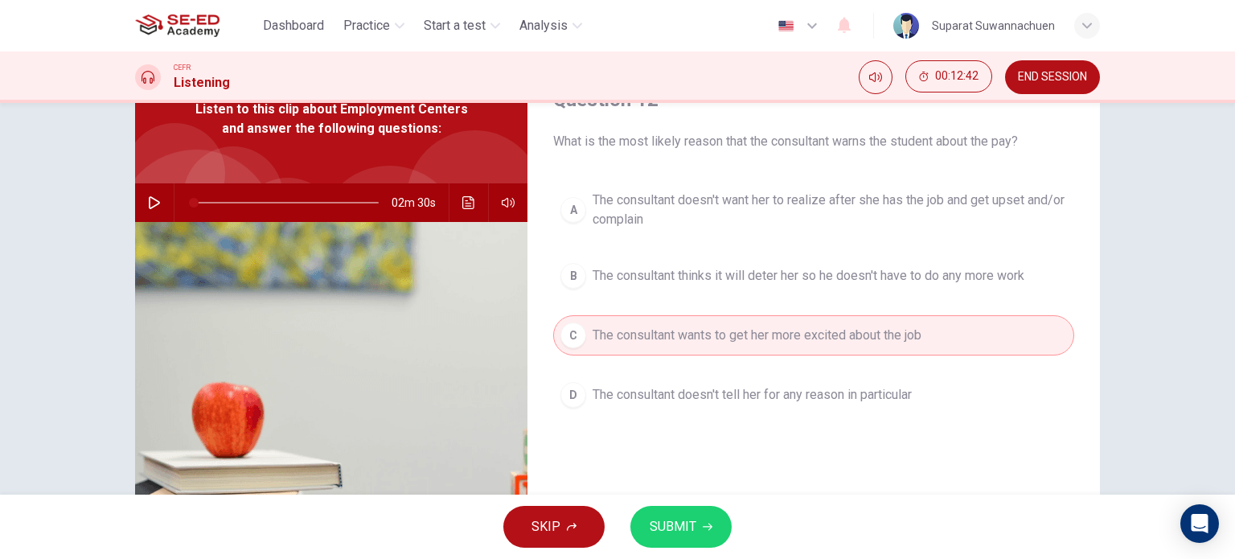
click at [663, 532] on span "SUBMIT" at bounding box center [673, 526] width 47 height 23
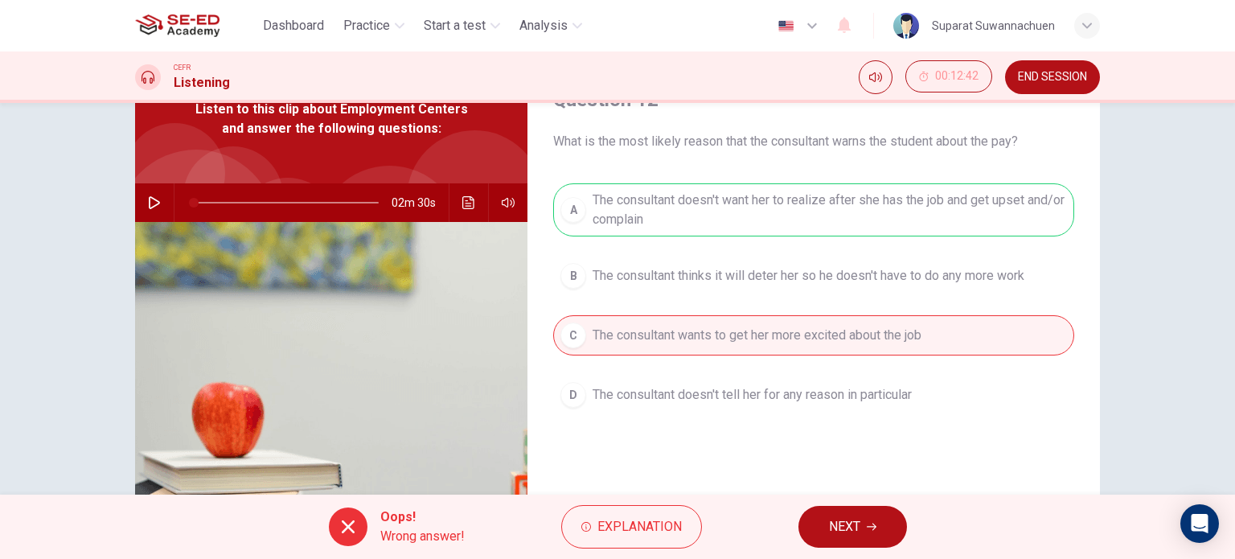
click at [839, 519] on span "NEXT" at bounding box center [844, 526] width 31 height 23
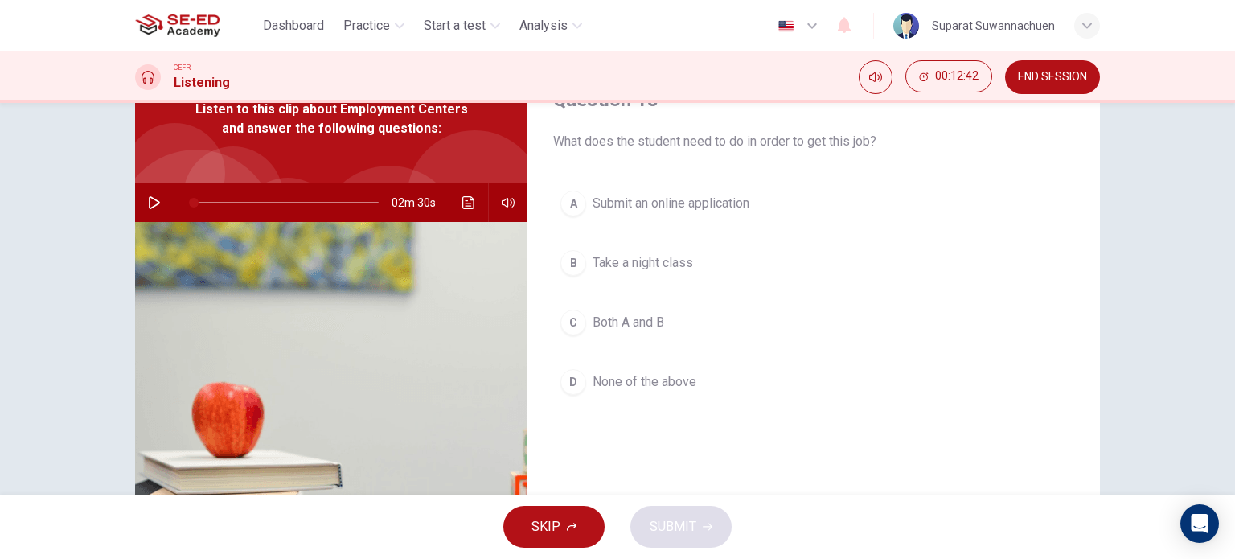
scroll to position [0, 0]
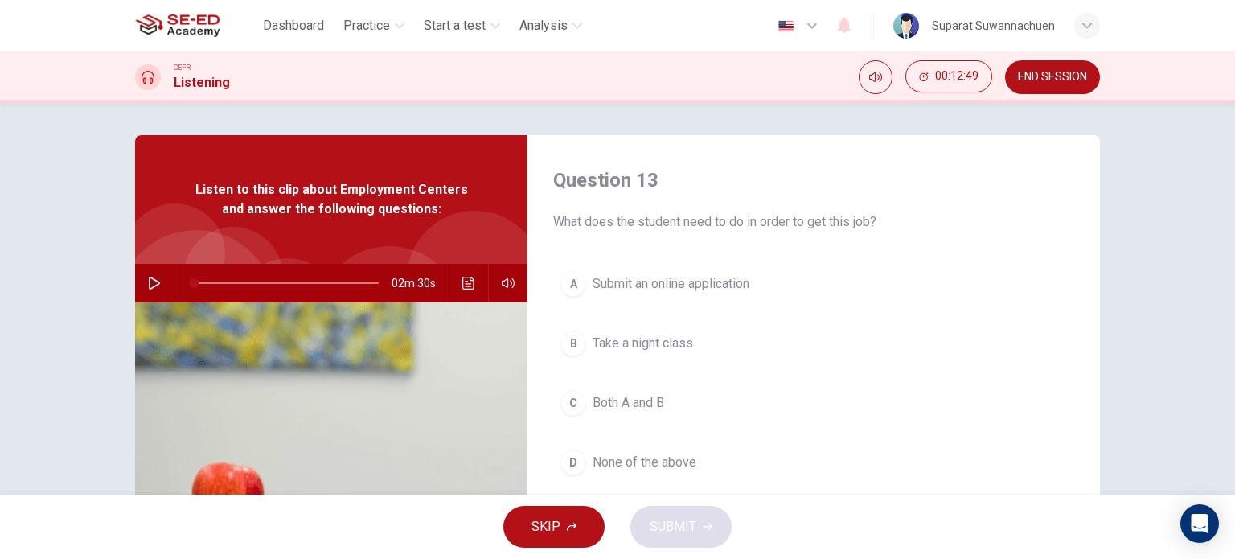
click at [669, 293] on button "A Submit an online application" at bounding box center [813, 284] width 521 height 40
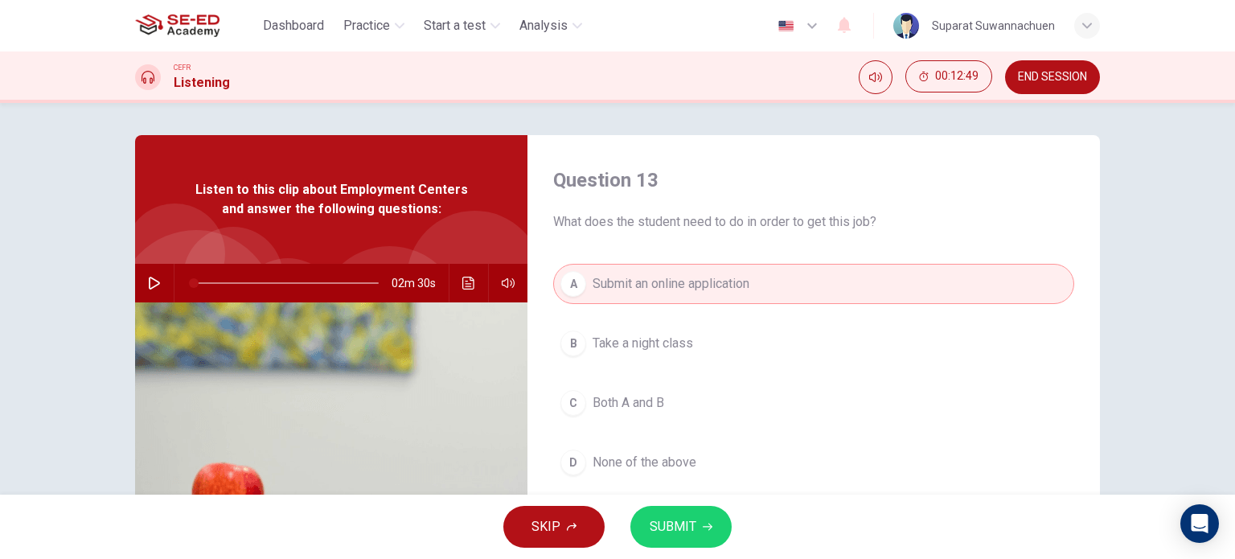
click at [691, 523] on span "SUBMIT" at bounding box center [673, 526] width 47 height 23
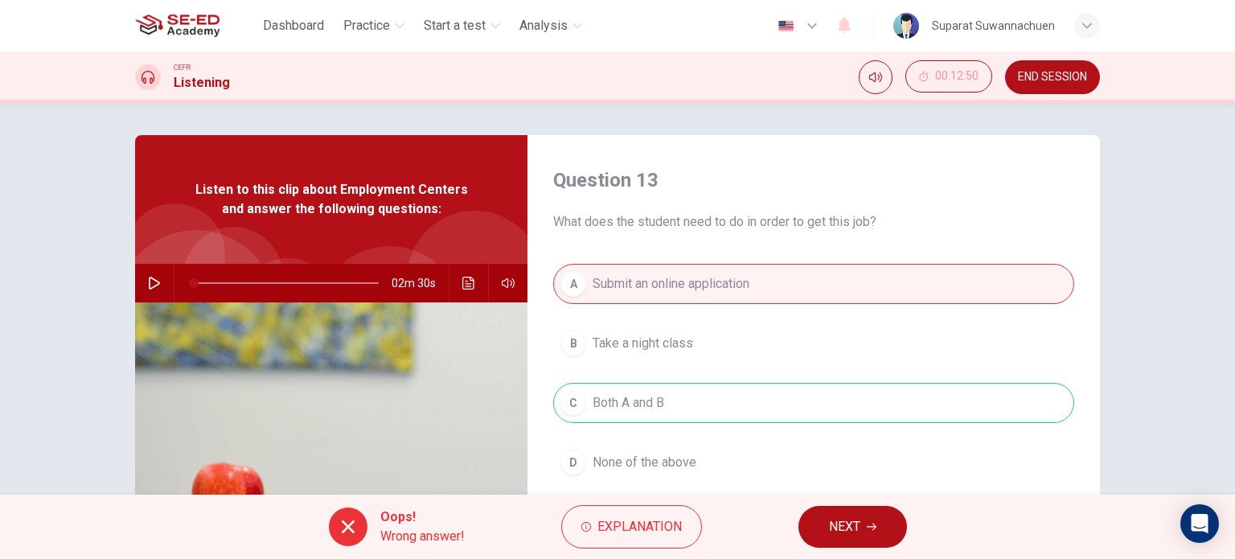
click at [845, 523] on span "NEXT" at bounding box center [844, 526] width 31 height 23
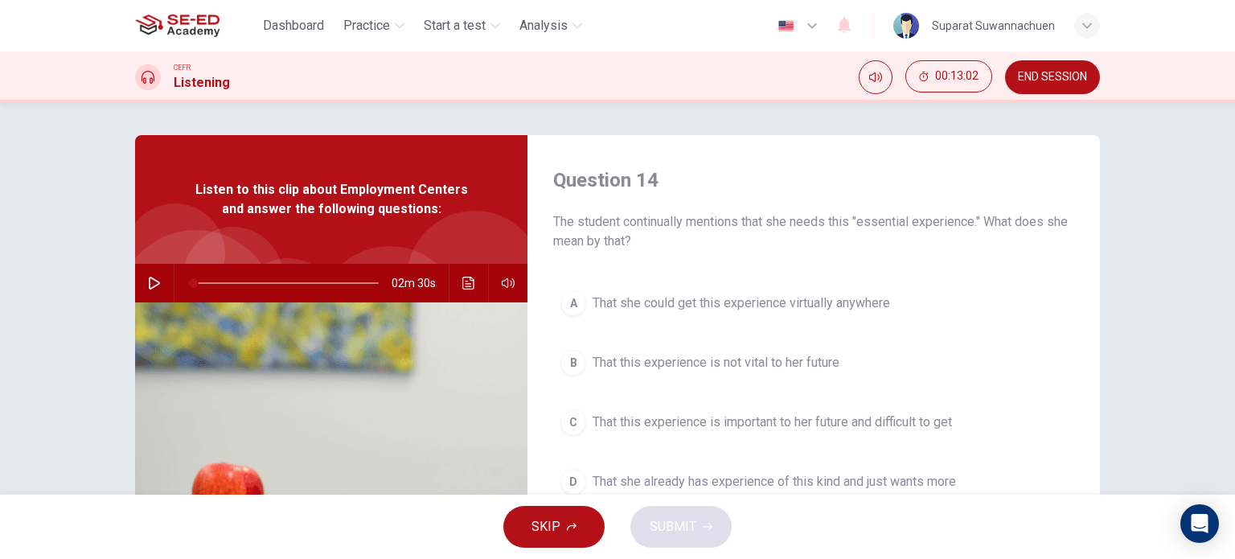
scroll to position [80, 0]
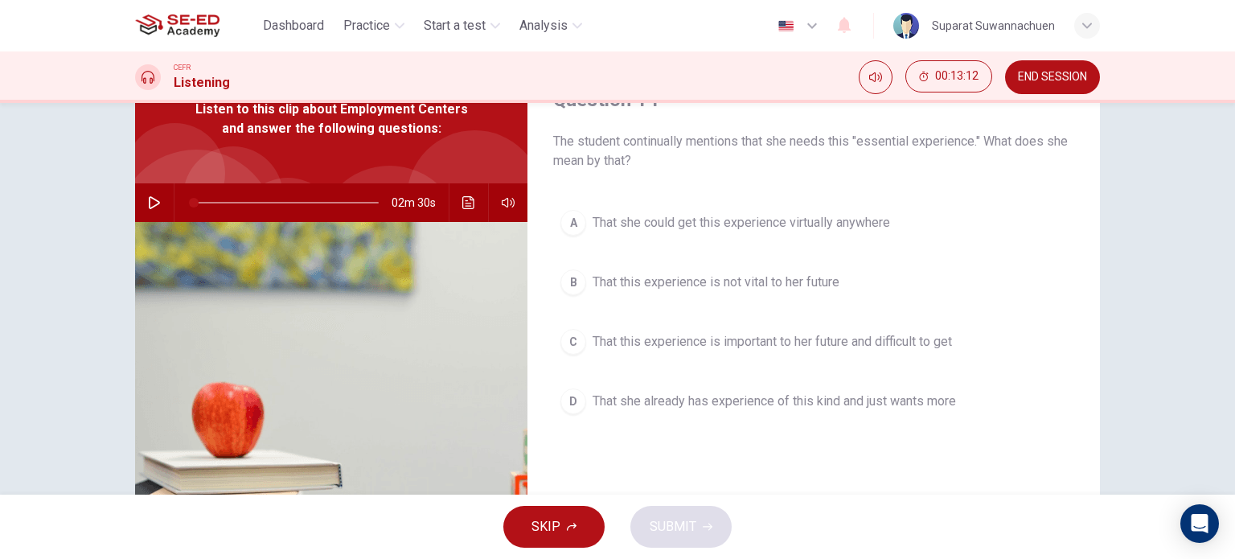
click at [695, 398] on span "That she already has experience of this kind and just wants more" at bounding box center [774, 401] width 363 height 19
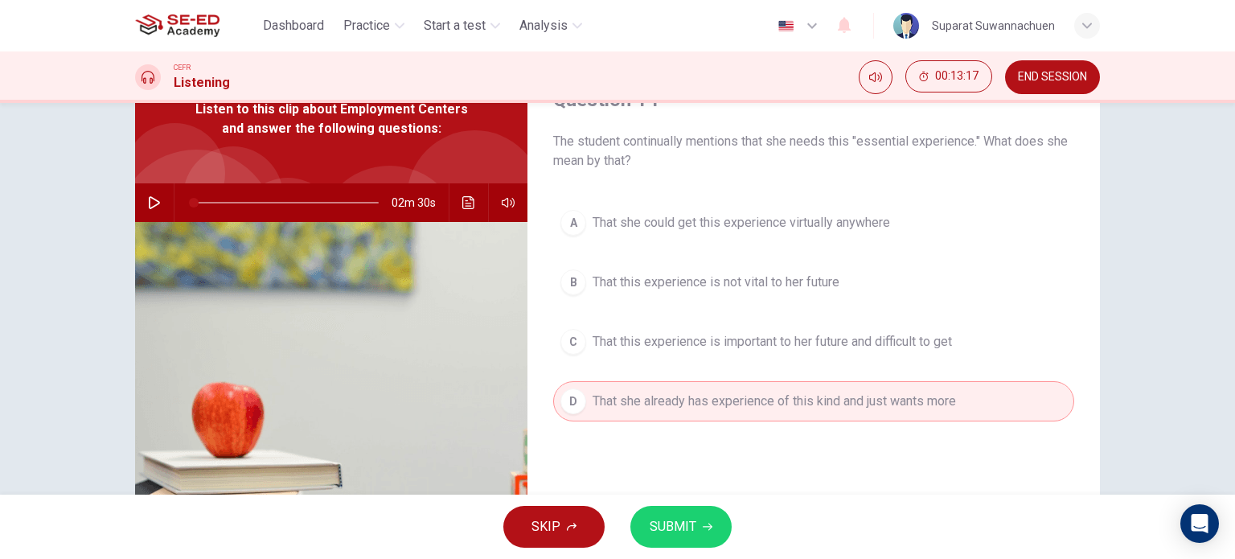
click at [786, 220] on span "That she could get this experience virtually anywhere" at bounding box center [742, 222] width 298 height 19
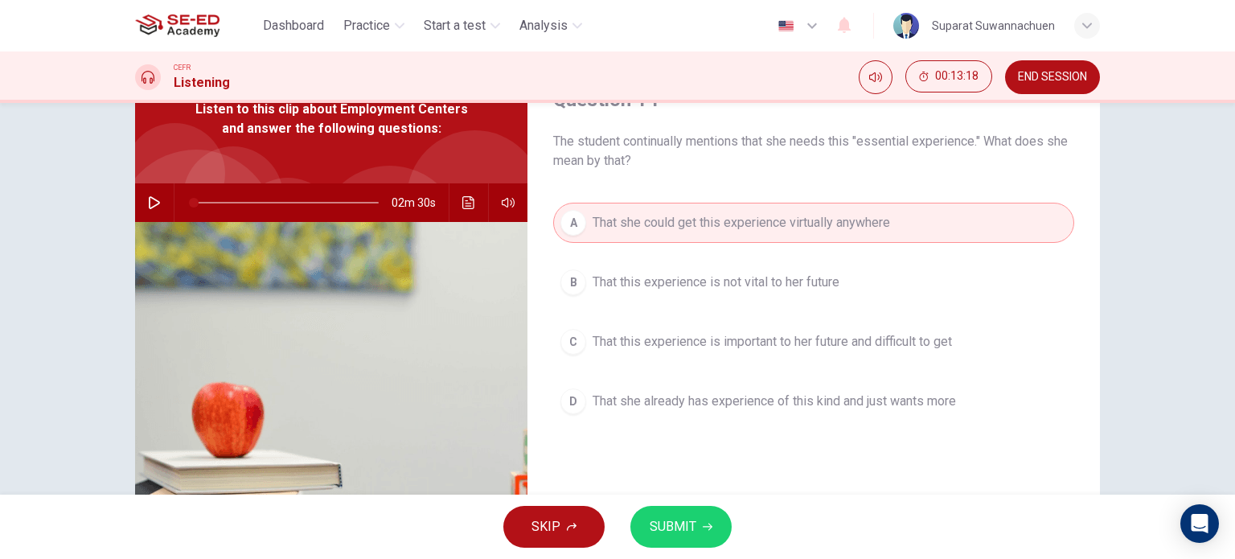
click at [662, 528] on span "SUBMIT" at bounding box center [673, 526] width 47 height 23
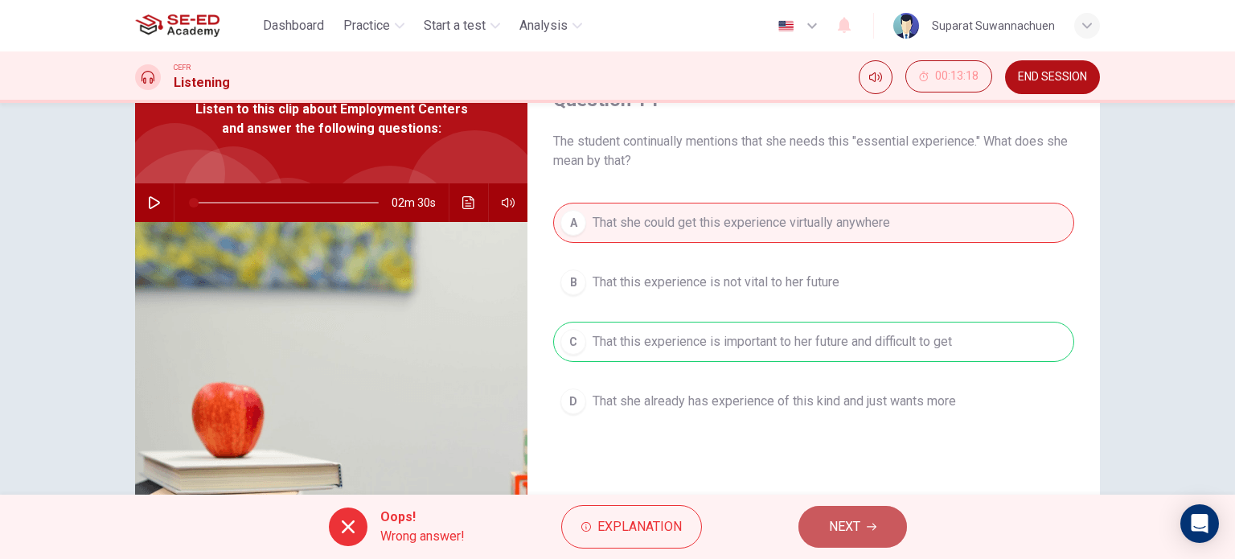
click at [847, 520] on span "NEXT" at bounding box center [844, 526] width 31 height 23
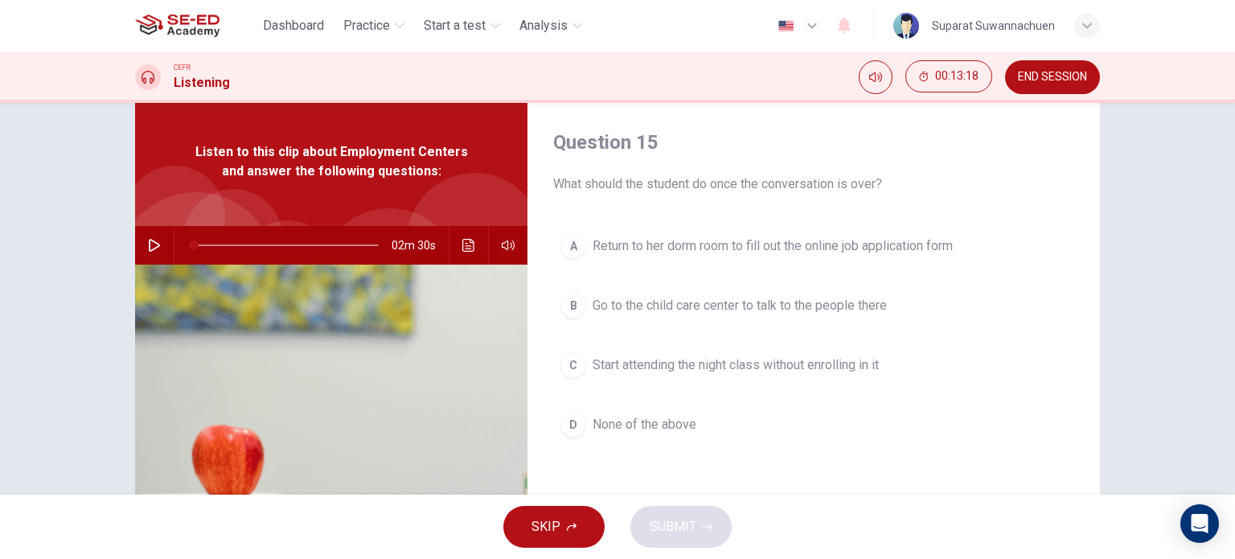
scroll to position [0, 0]
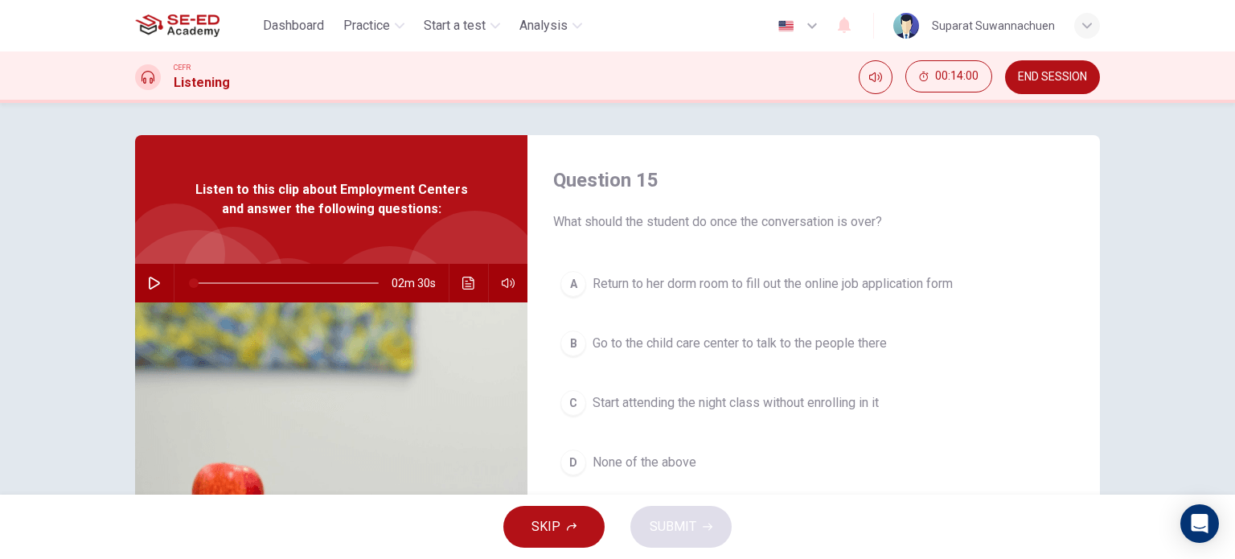
click at [655, 404] on span "Start attending the night class without enrolling in it" at bounding box center [736, 402] width 286 height 19
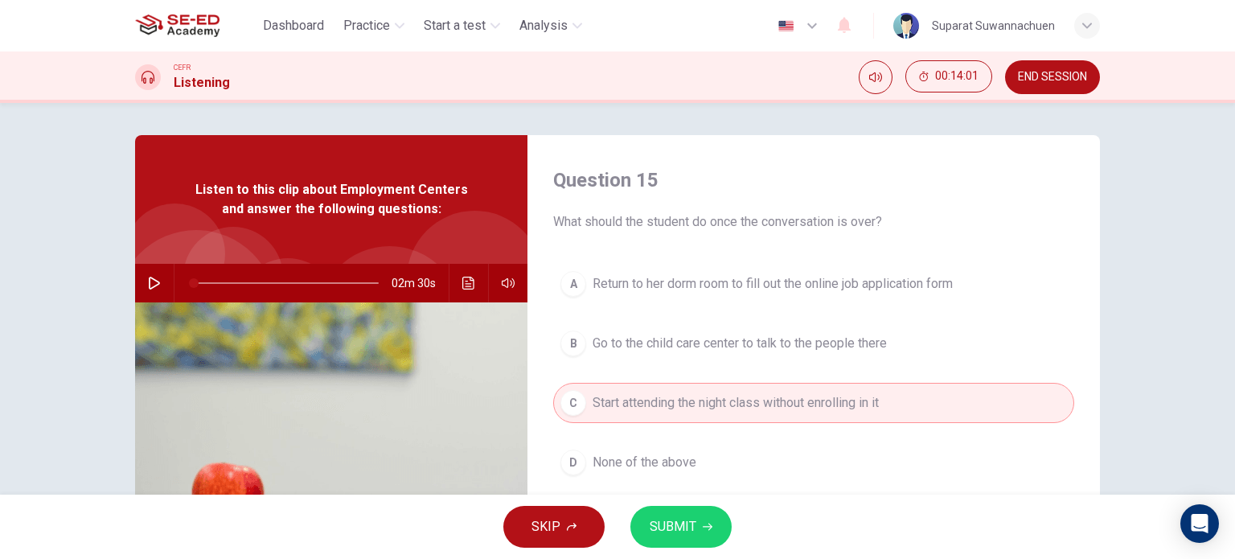
click at [714, 531] on button "SUBMIT" at bounding box center [680, 527] width 101 height 42
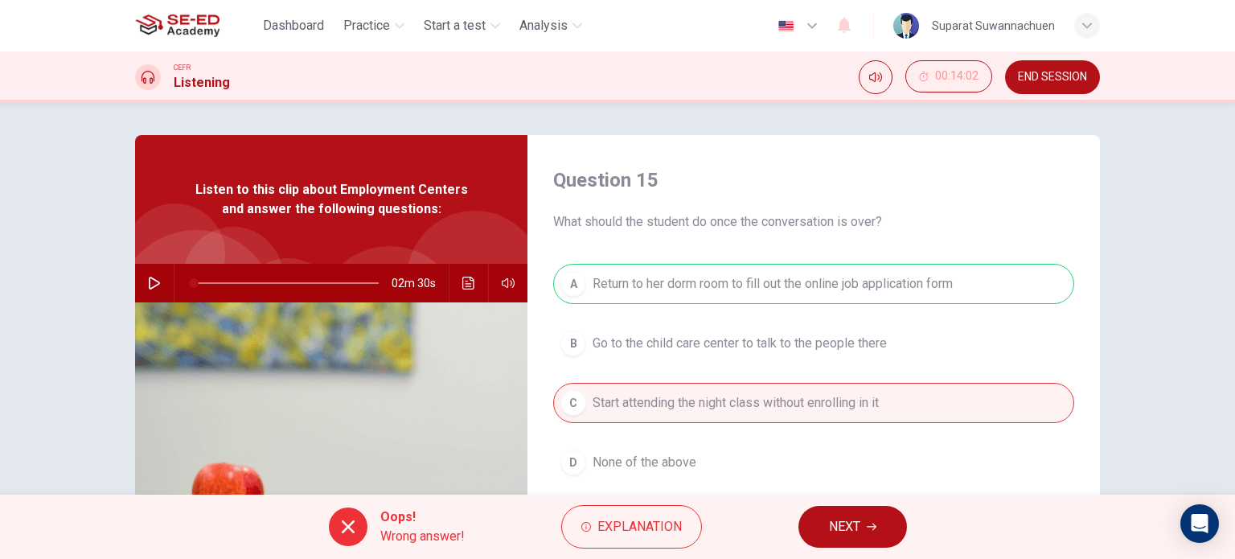
click at [856, 527] on span "NEXT" at bounding box center [844, 526] width 31 height 23
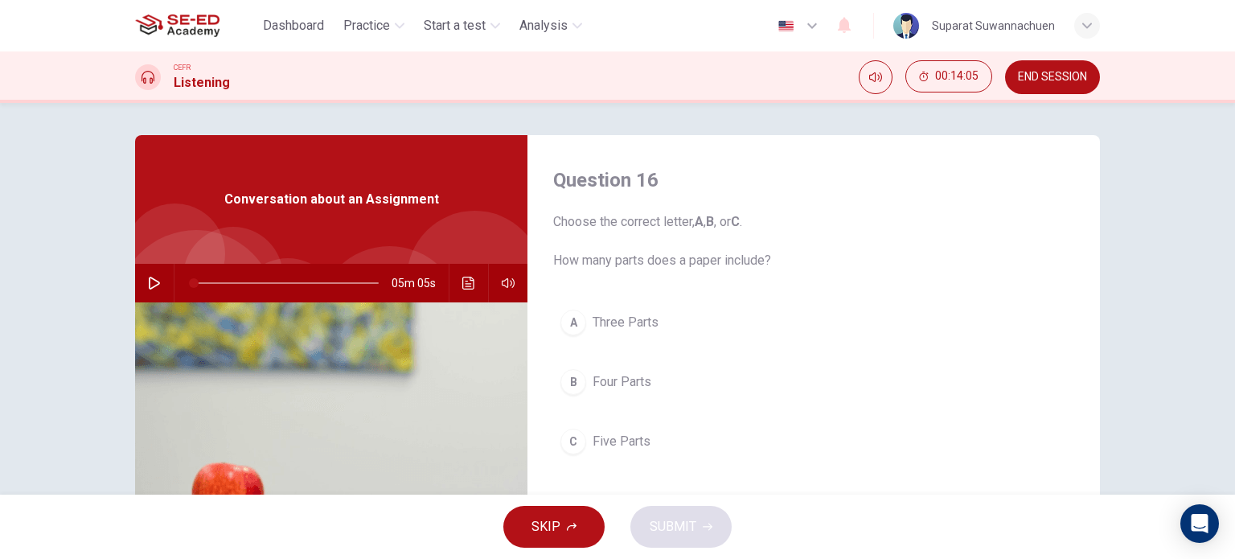
click at [1033, 72] on span "END SESSION" at bounding box center [1052, 77] width 69 height 13
